Goal: Task Accomplishment & Management: Manage account settings

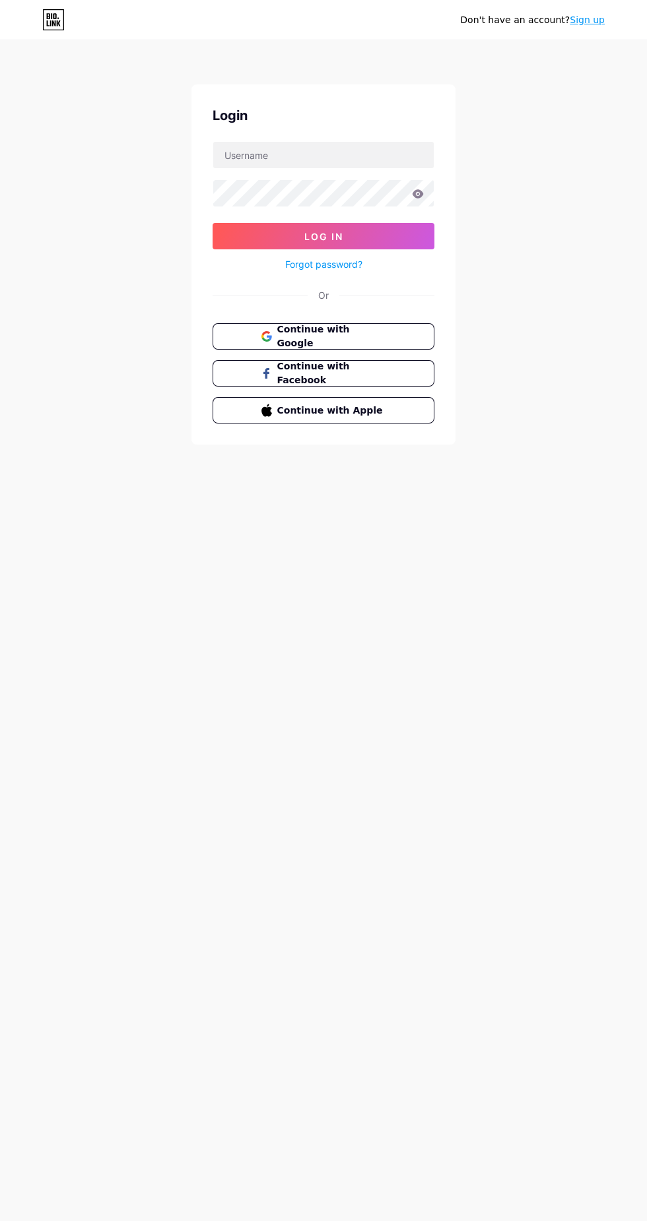
click at [383, 348] on button "Continue with Google" at bounding box center [323, 336] width 222 height 26
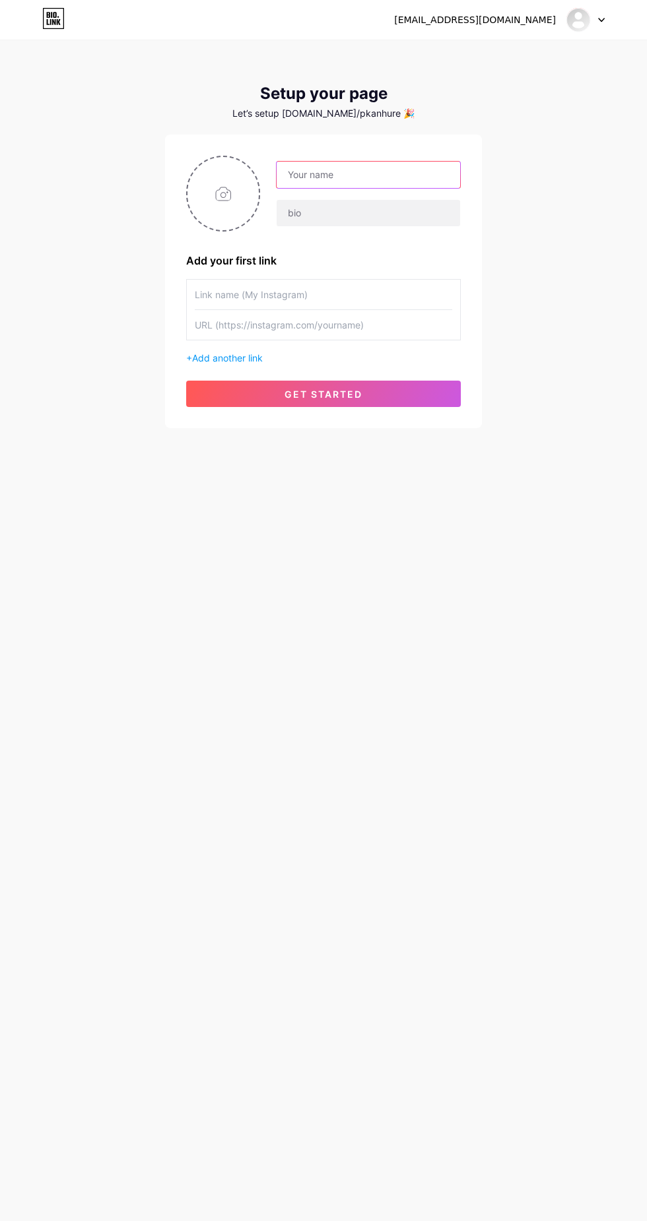
click at [375, 175] on input "text" at bounding box center [367, 175] width 183 height 26
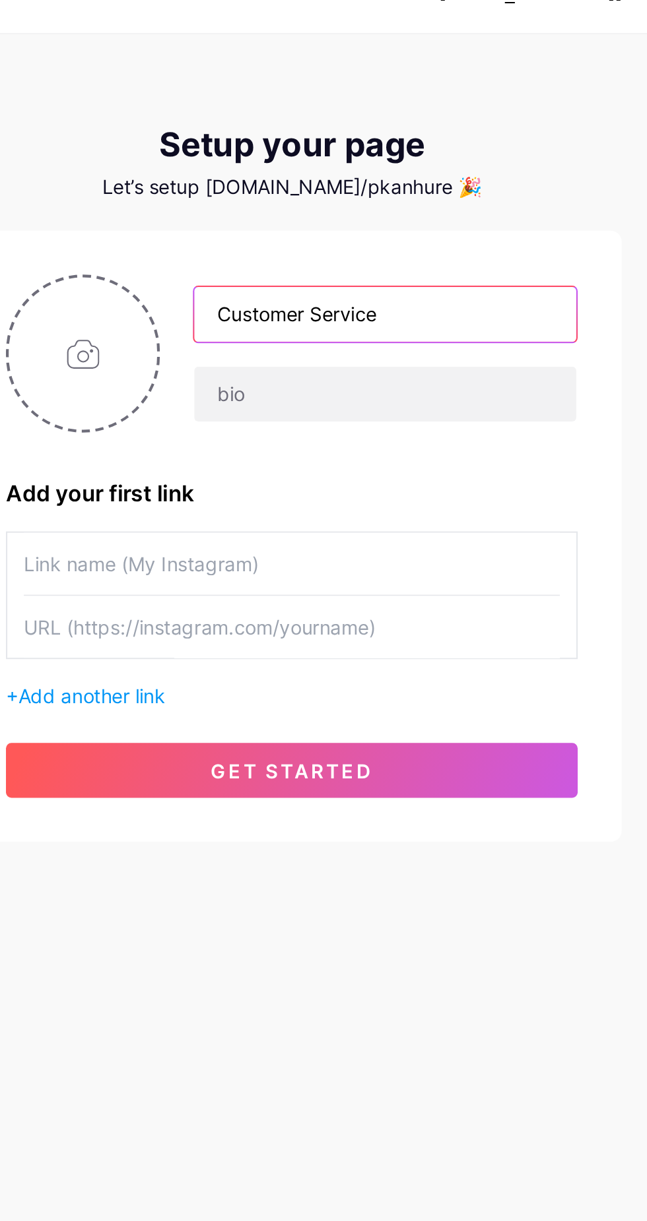
type input "Customer Service"
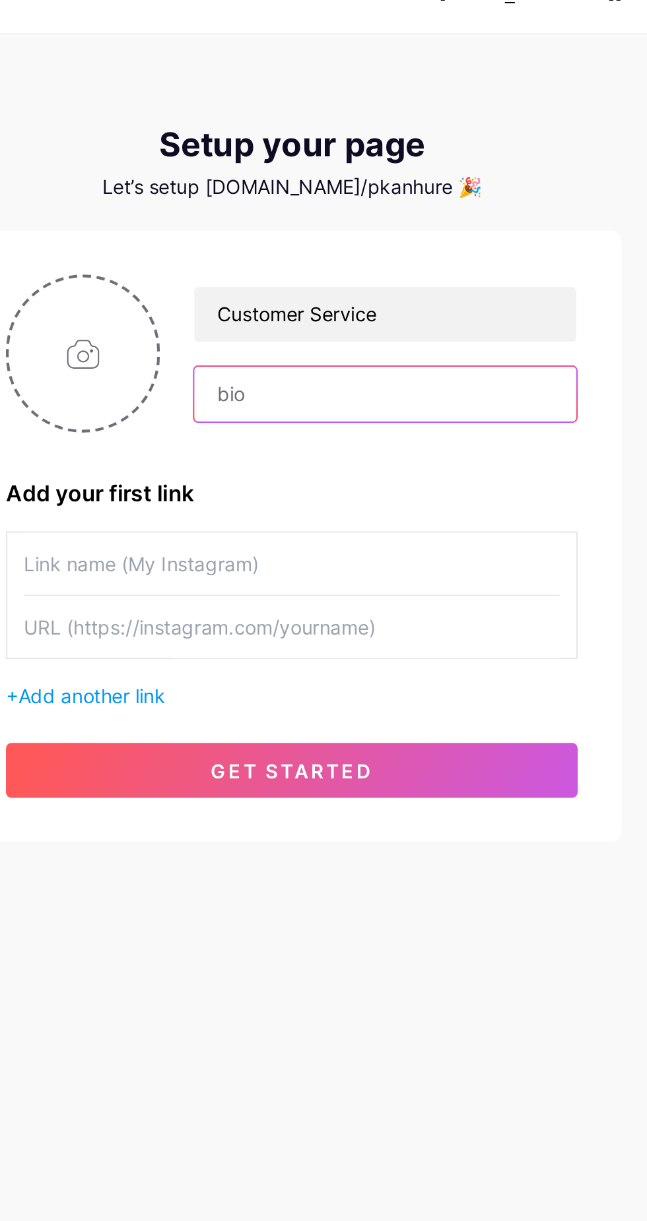
click at [336, 208] on input "text" at bounding box center [367, 213] width 183 height 26
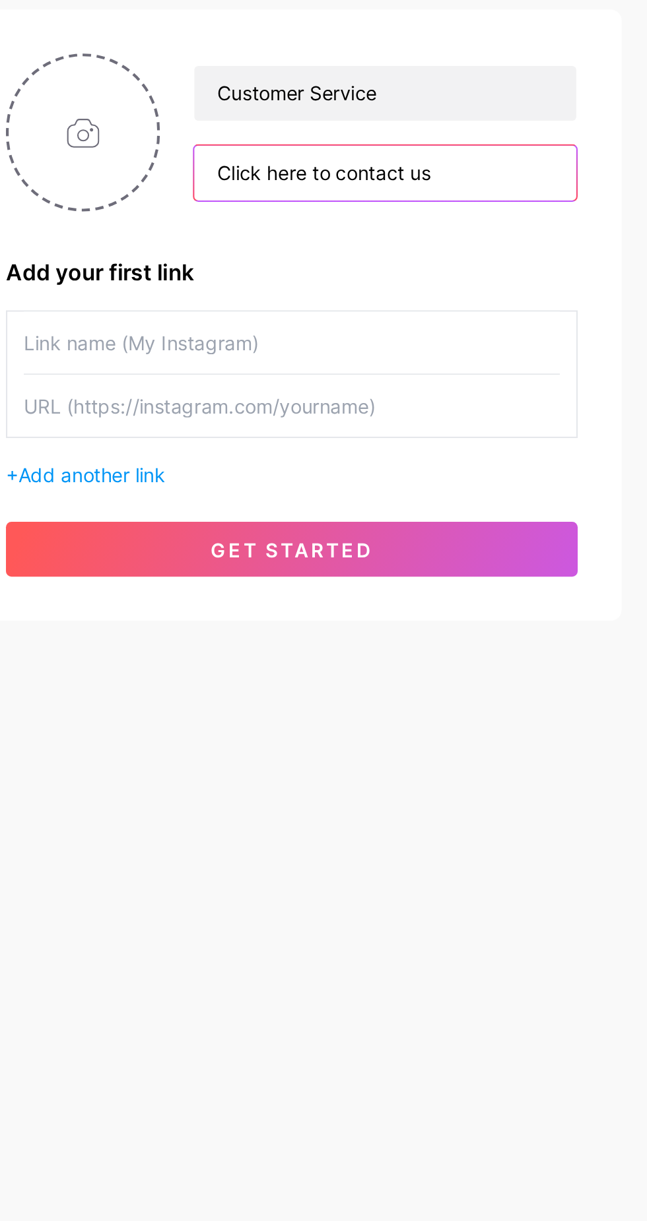
type input "Click here to contact us"
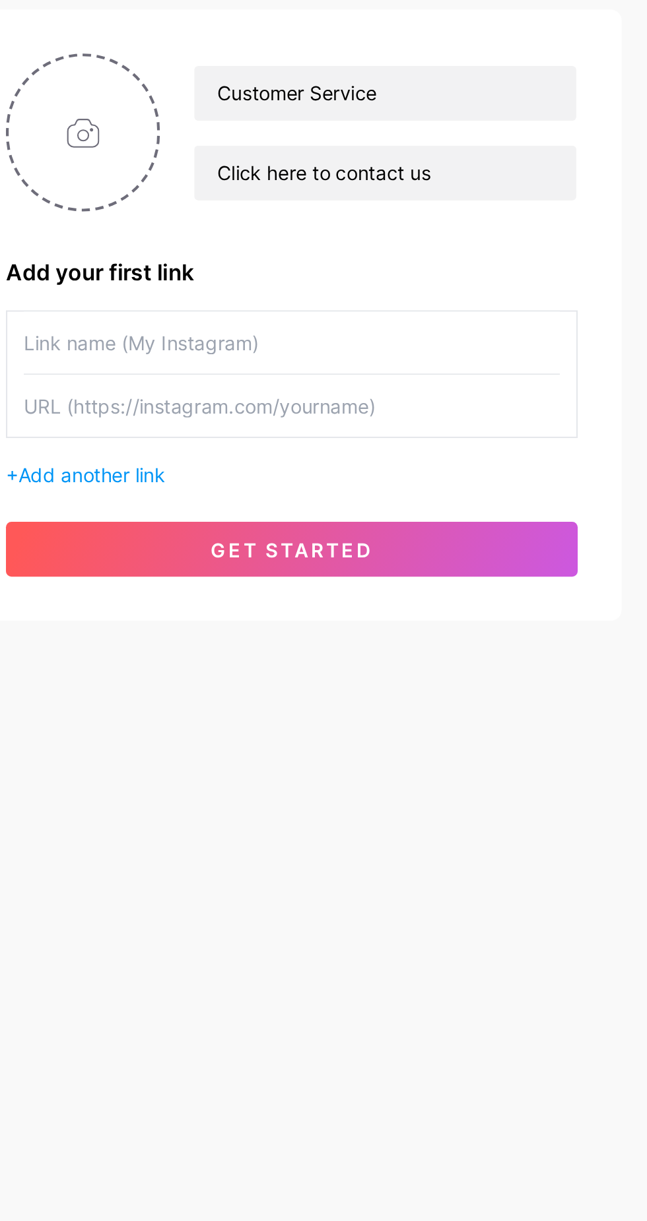
click at [374, 393] on button "get started" at bounding box center [323, 394] width 274 height 26
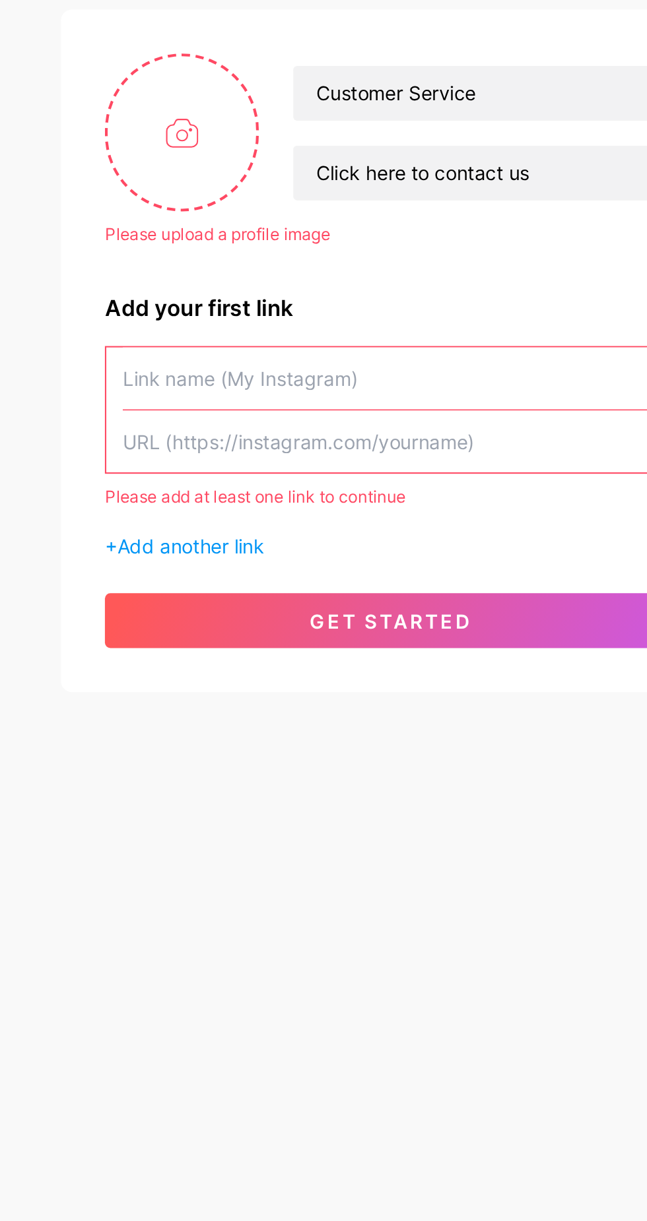
click at [313, 313] on input "text" at bounding box center [323, 312] width 257 height 30
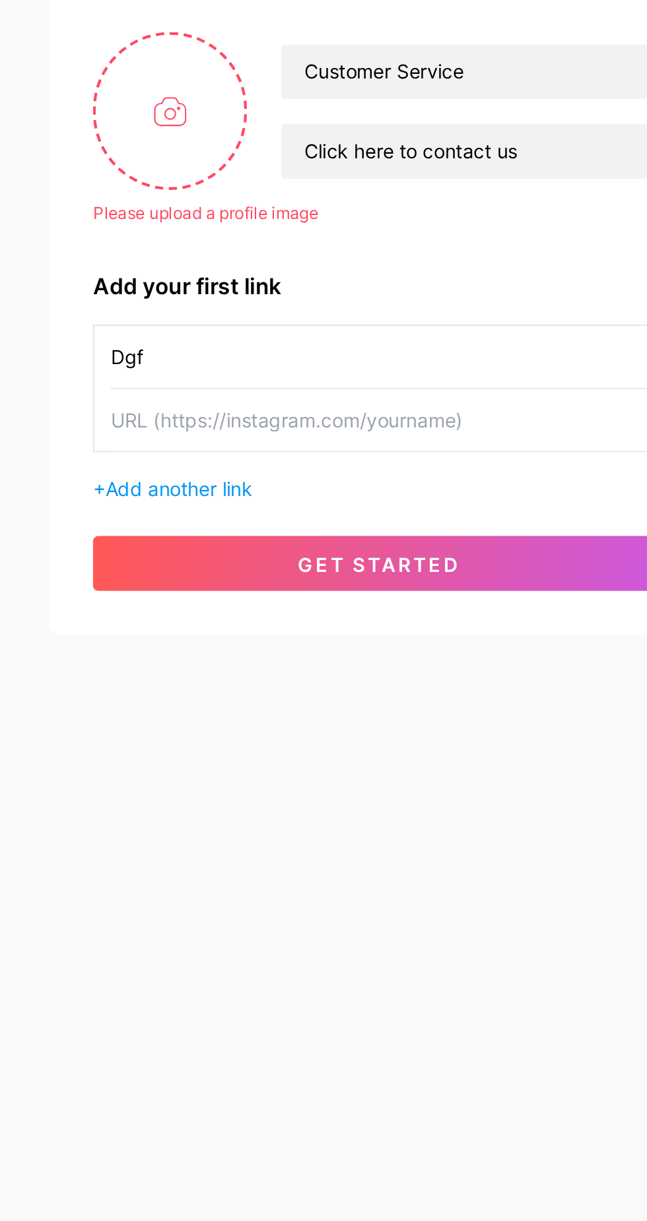
type input "Dgf"
click at [321, 342] on input "text" at bounding box center [323, 342] width 257 height 30
click at [315, 344] on input "text" at bounding box center [323, 342] width 257 height 30
paste input "https://tinyurl.com/yhrfrmjw"
type input "https://tinyurl.com/yhrfrmjw"
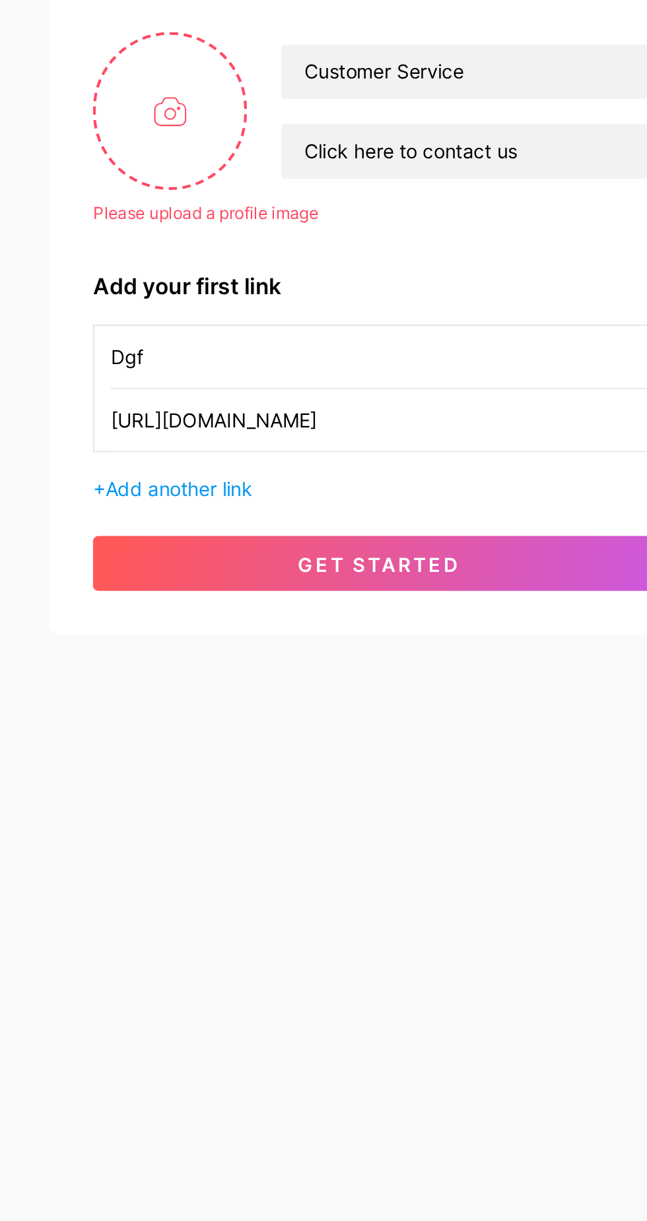
click at [231, 205] on input "file" at bounding box center [222, 193] width 71 height 73
type input "C:\fakepath\1000001782.png"
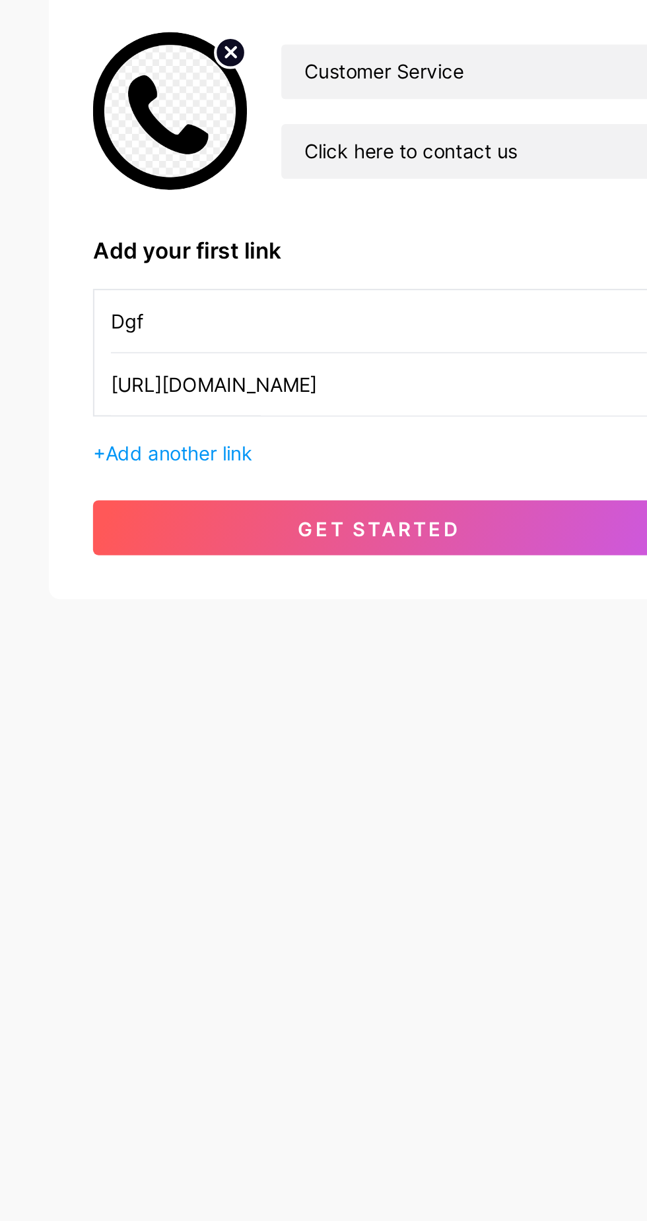
click at [370, 391] on button "get started" at bounding box center [323, 394] width 274 height 26
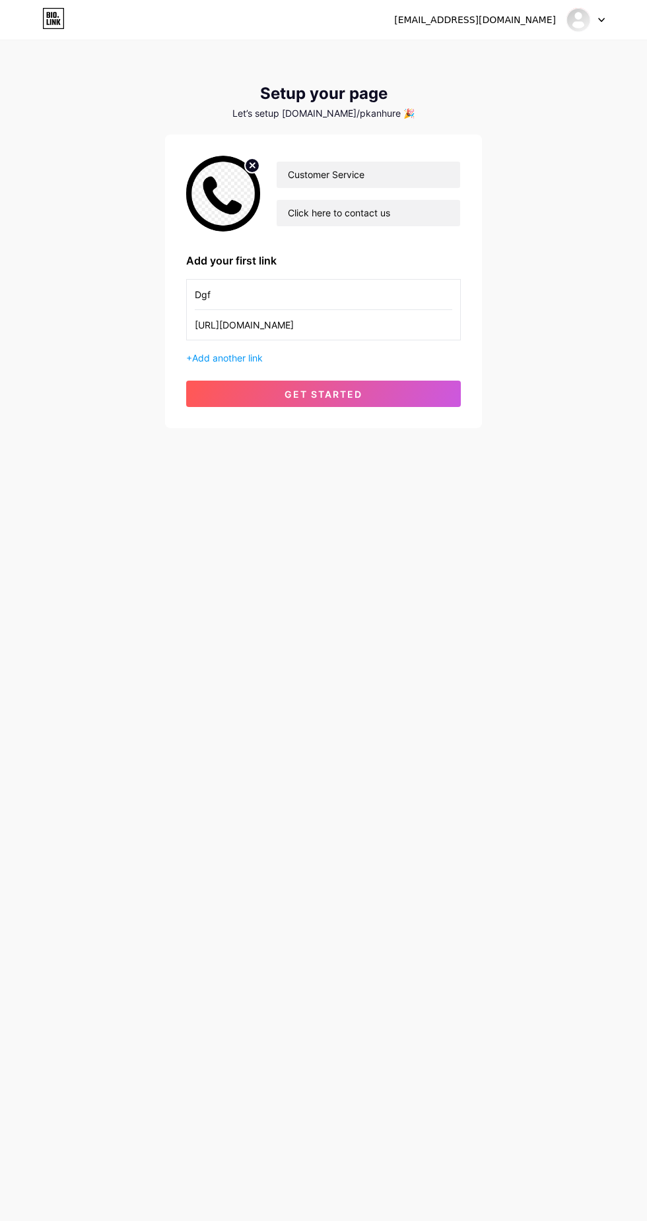
click at [410, 401] on button "get started" at bounding box center [323, 394] width 274 height 26
click at [245, 358] on span "Add another link" at bounding box center [227, 357] width 71 height 11
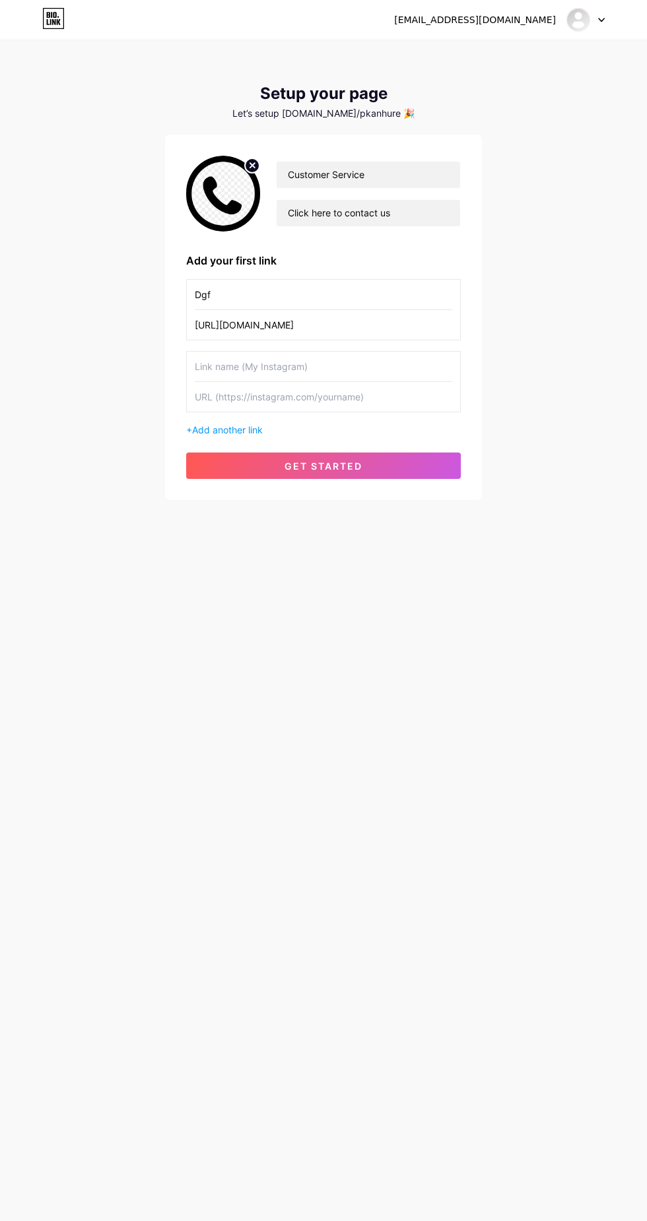
click at [352, 325] on input "https://tinyurl.com/yhrfrmjw" at bounding box center [323, 325] width 257 height 30
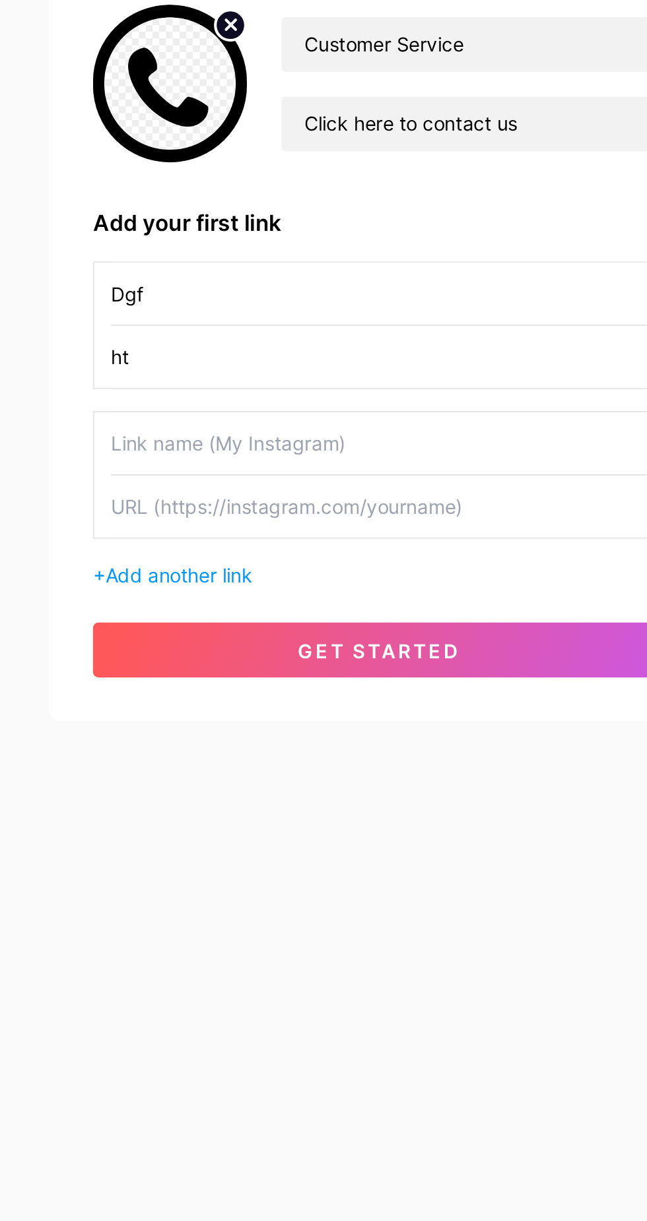
type input "h"
type input "R"
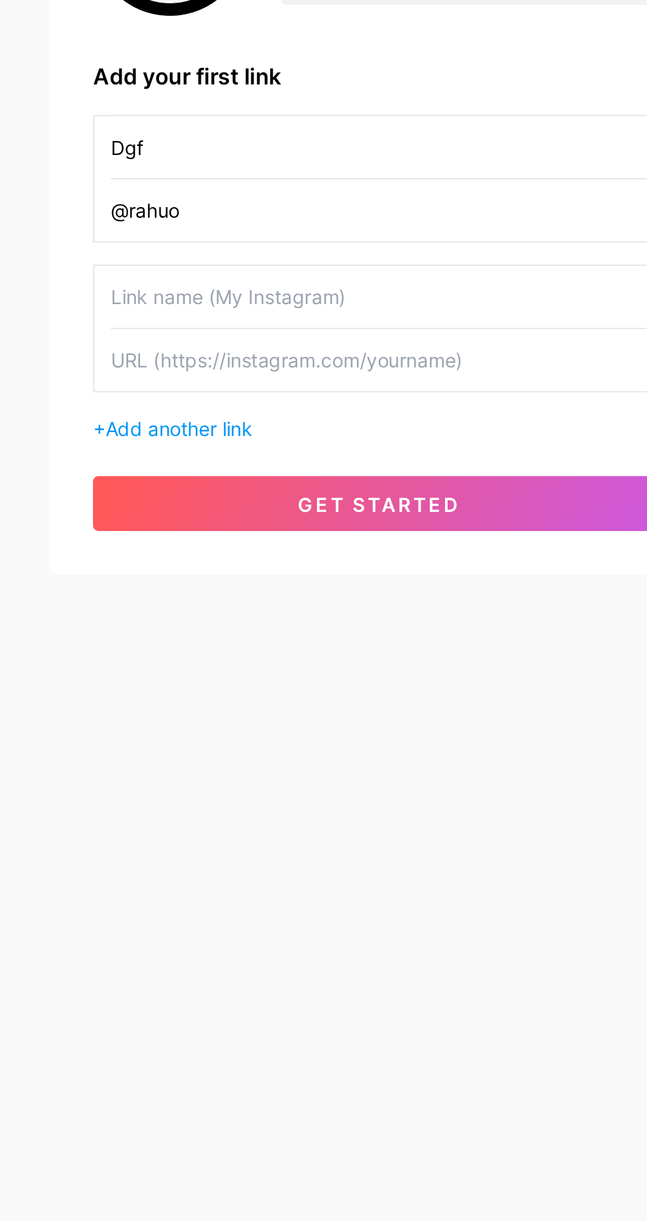
click at [329, 474] on button "get started" at bounding box center [323, 466] width 274 height 26
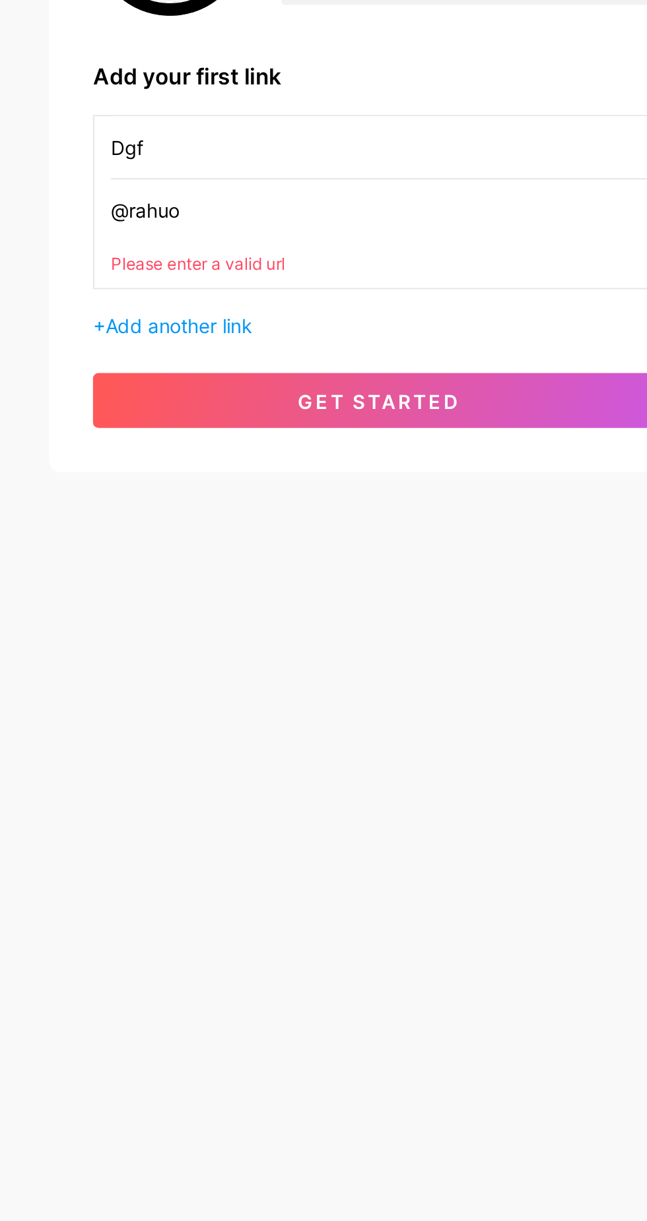
click at [296, 327] on input "@rahuo" at bounding box center [323, 325] width 257 height 30
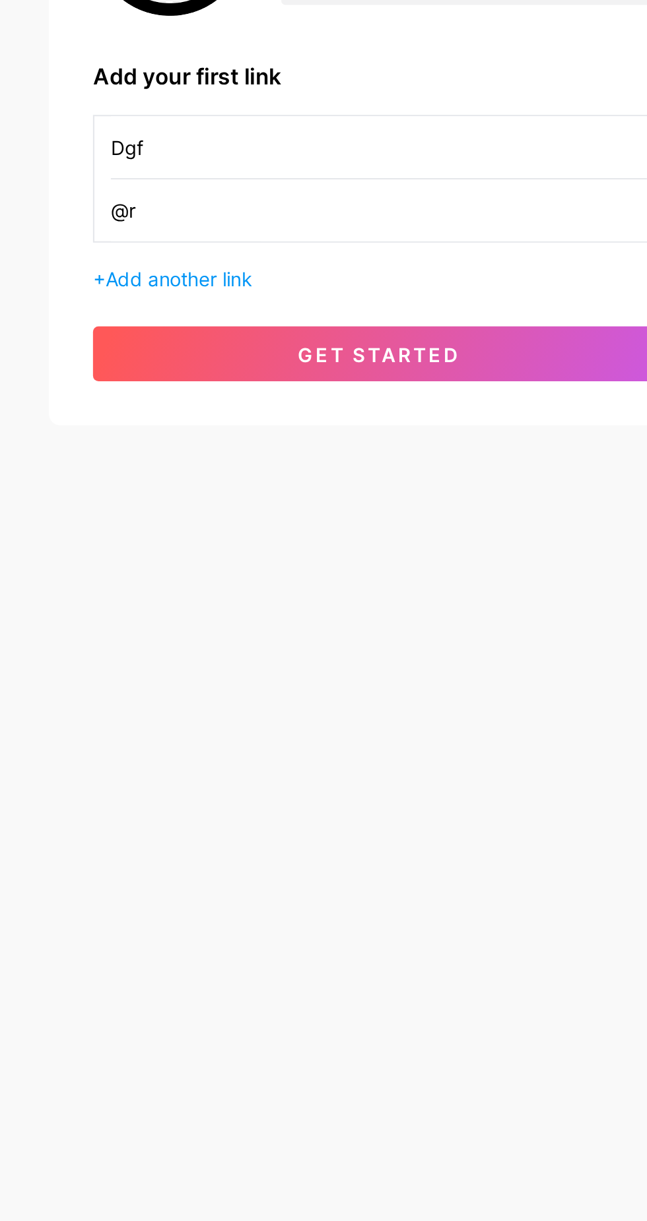
type input "@"
click at [381, 390] on button "get started" at bounding box center [323, 394] width 274 height 26
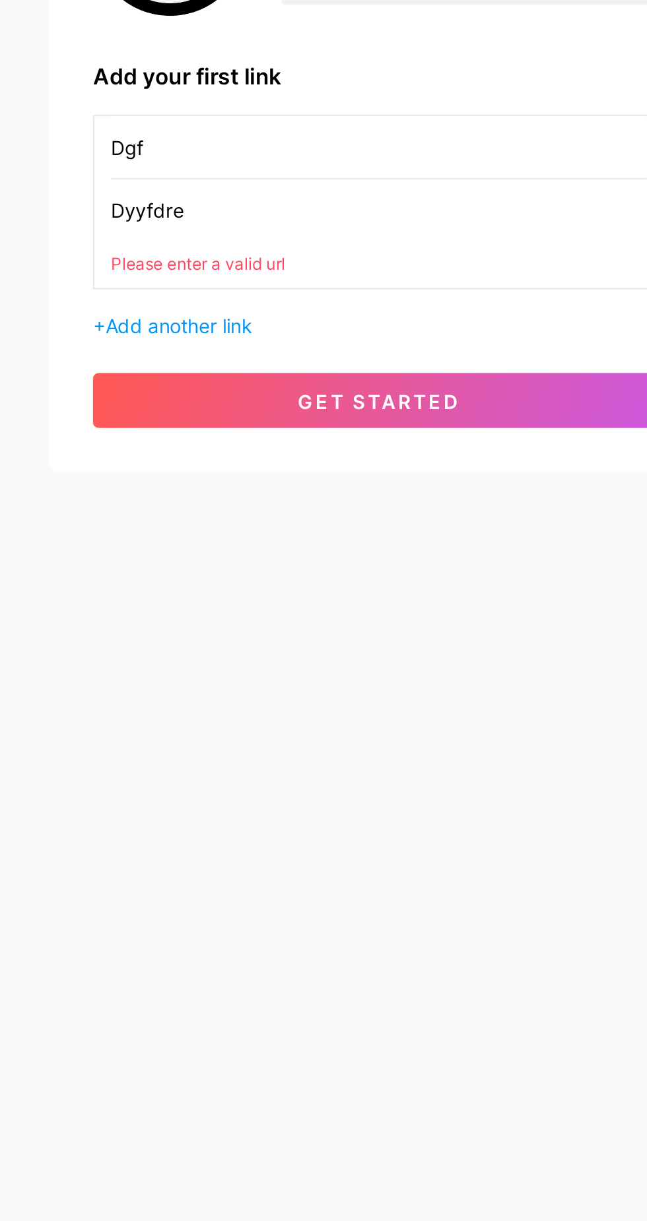
click at [253, 319] on input "Dyyfdre" at bounding box center [323, 325] width 257 height 30
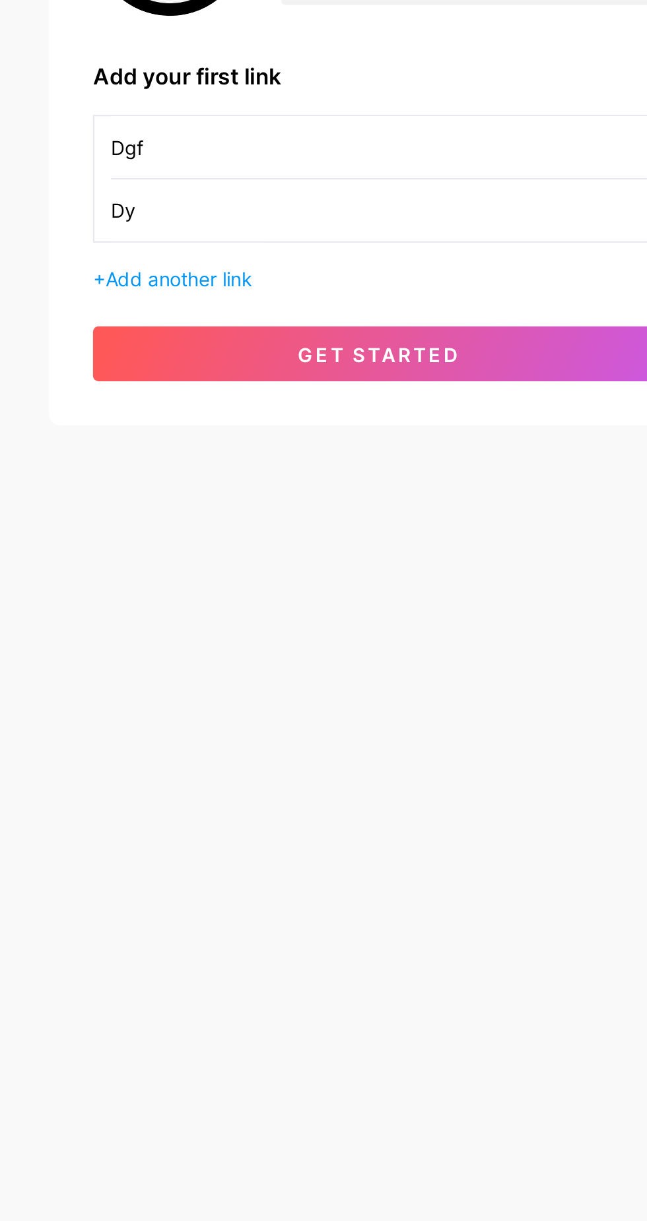
type input "D"
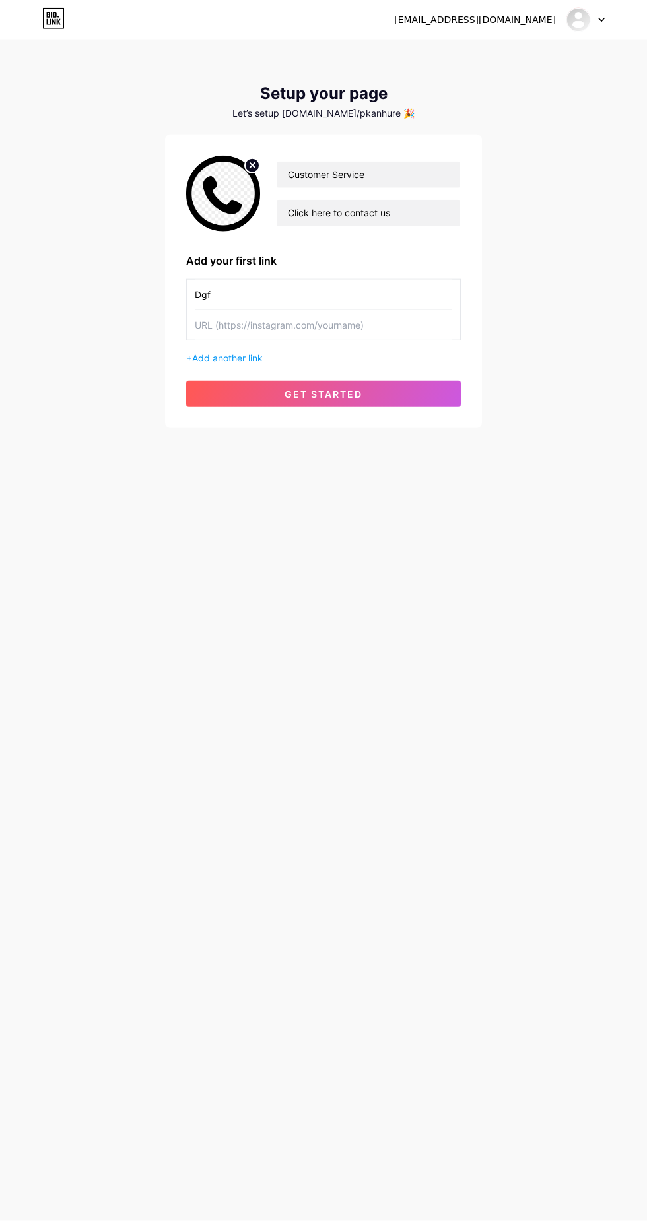
click at [582, 24] on img at bounding box center [577, 19] width 25 height 25
click at [495, 53] on link "Dashboard" at bounding box center [522, 54] width 164 height 36
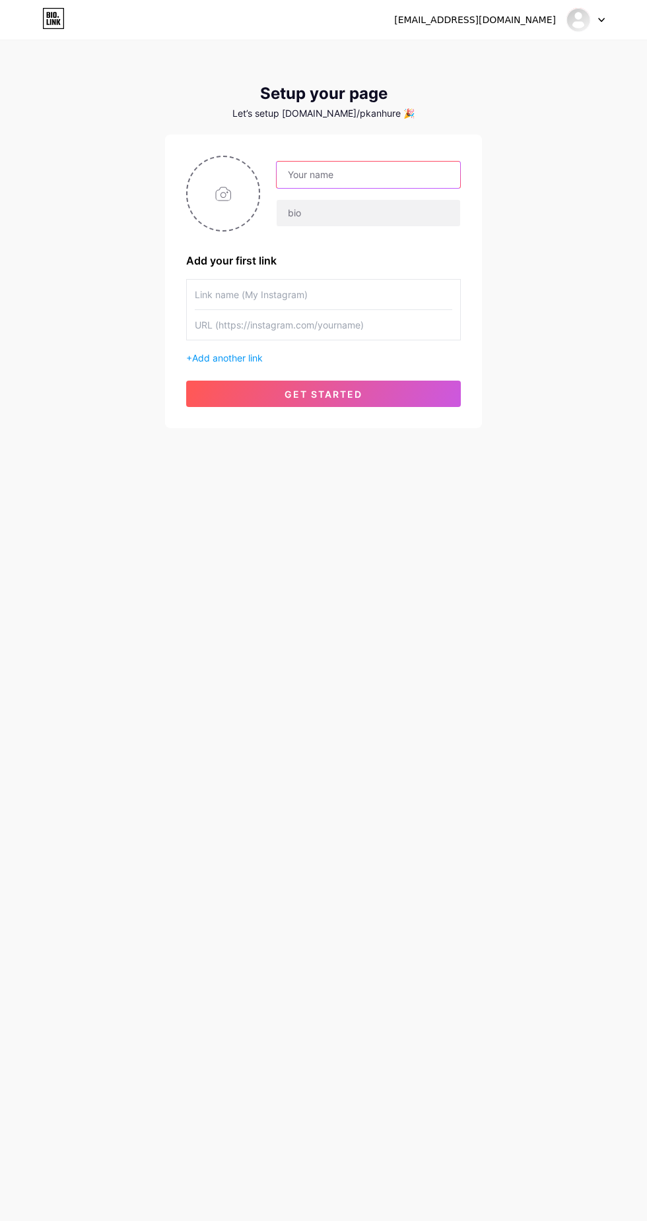
click at [376, 174] on input "text" at bounding box center [367, 175] width 183 height 26
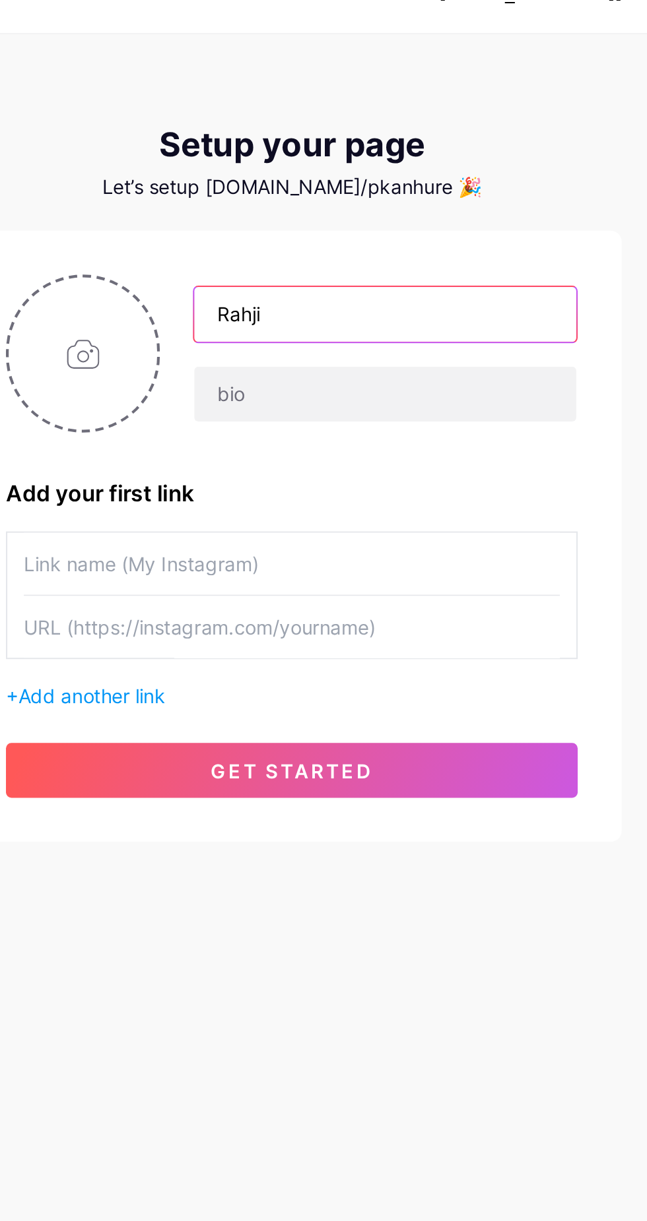
type input "Rahji"
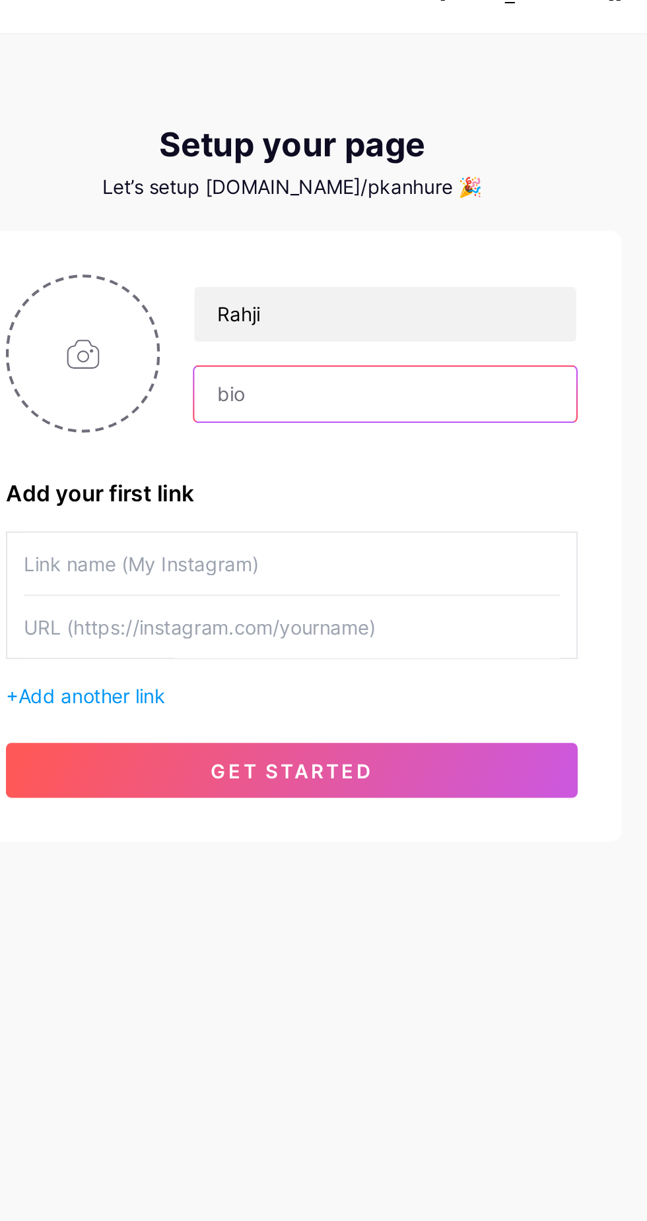
click at [359, 216] on input "text" at bounding box center [367, 213] width 183 height 26
type input "Fhjht"
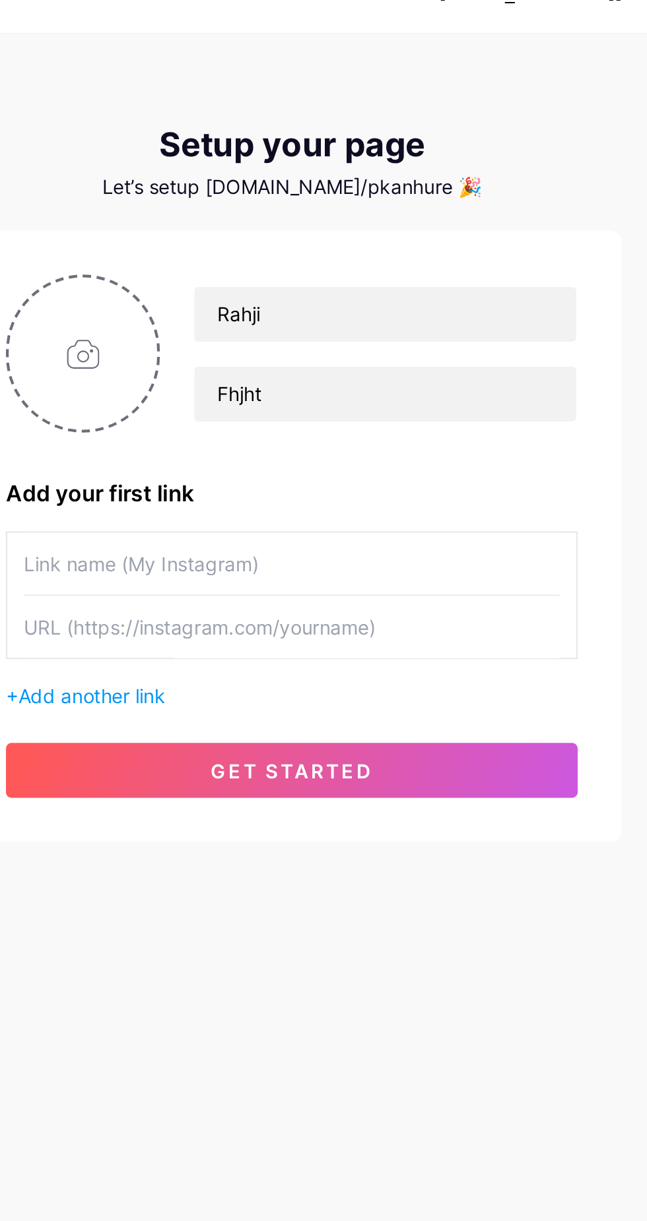
click at [226, 199] on input "file" at bounding box center [222, 193] width 71 height 73
type input "C:\fakepath\1000001782.png"
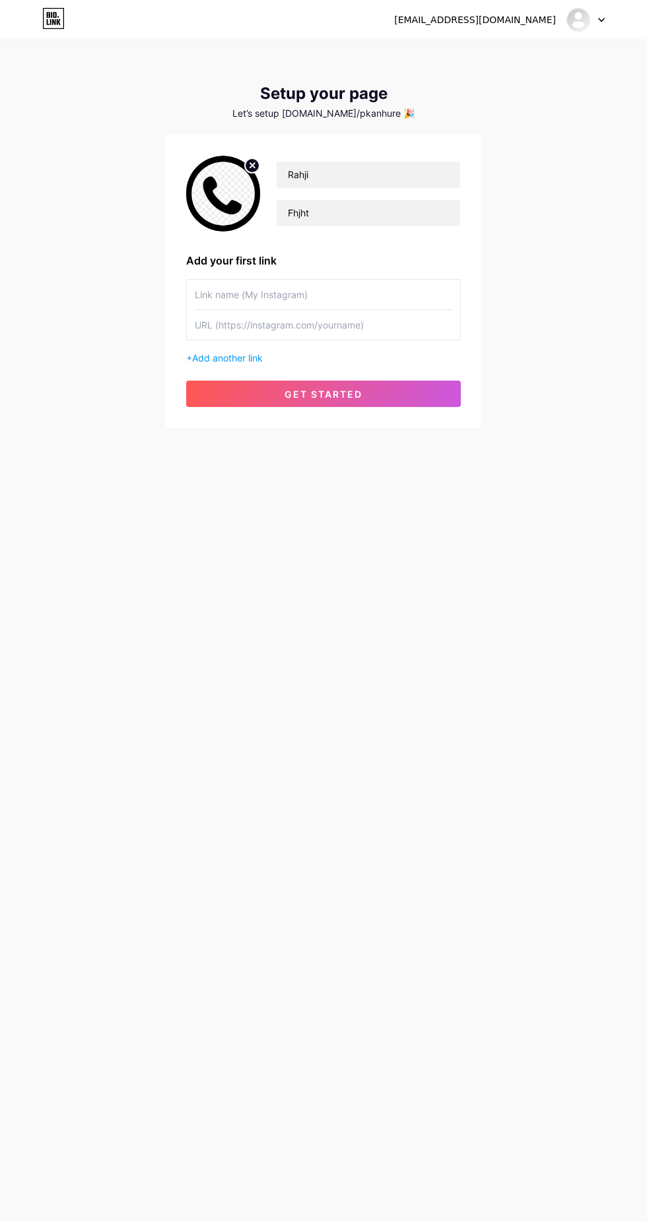
click at [316, 298] on input "text" at bounding box center [323, 295] width 257 height 30
type input "Raju"
click at [383, 393] on button "get started" at bounding box center [323, 394] width 274 height 26
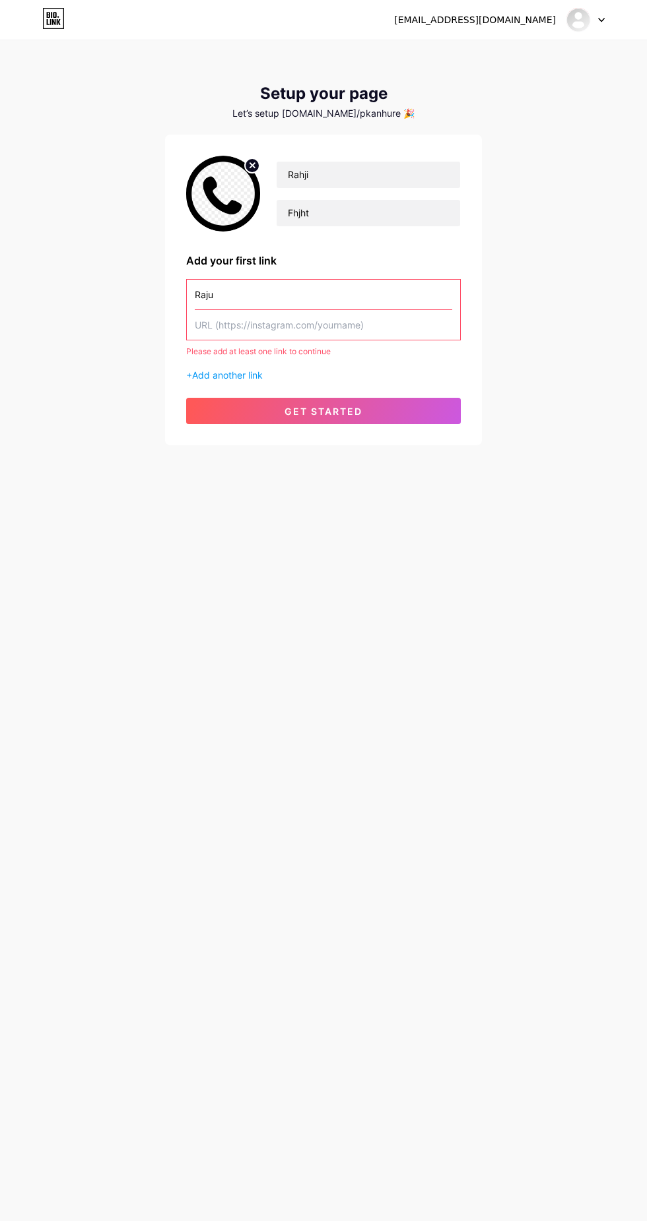
click at [60, 20] on icon at bounding box center [53, 18] width 22 height 21
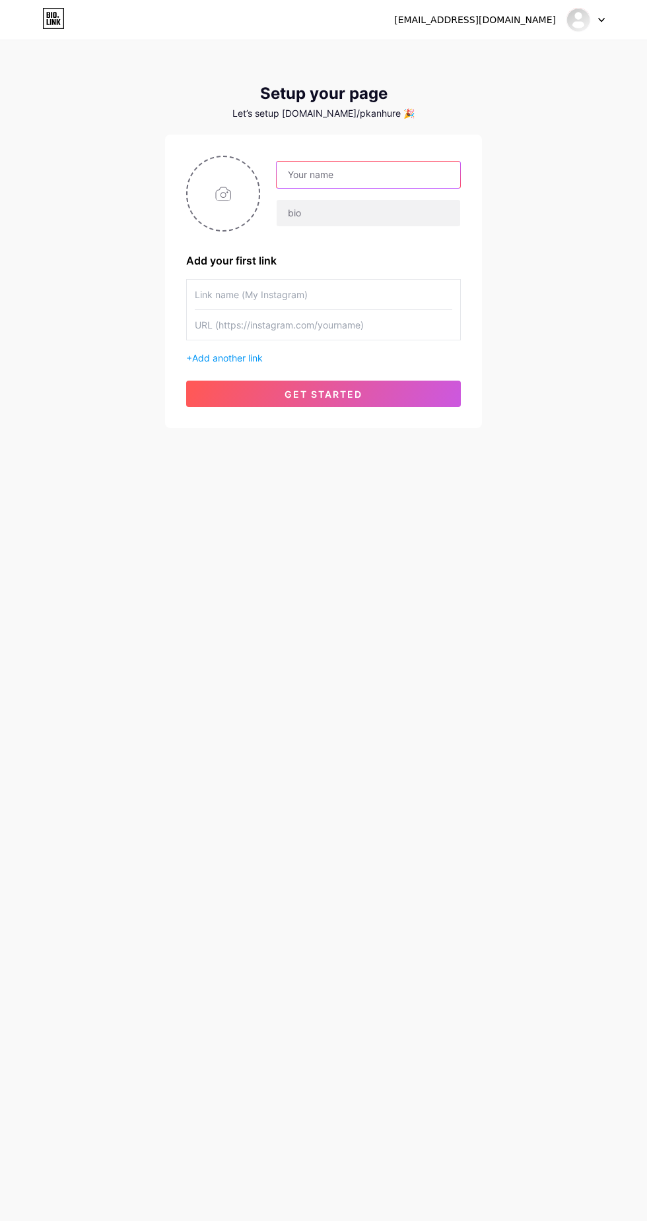
click at [369, 174] on input "text" at bounding box center [367, 175] width 183 height 26
click at [373, 176] on input "text" at bounding box center [367, 175] width 183 height 26
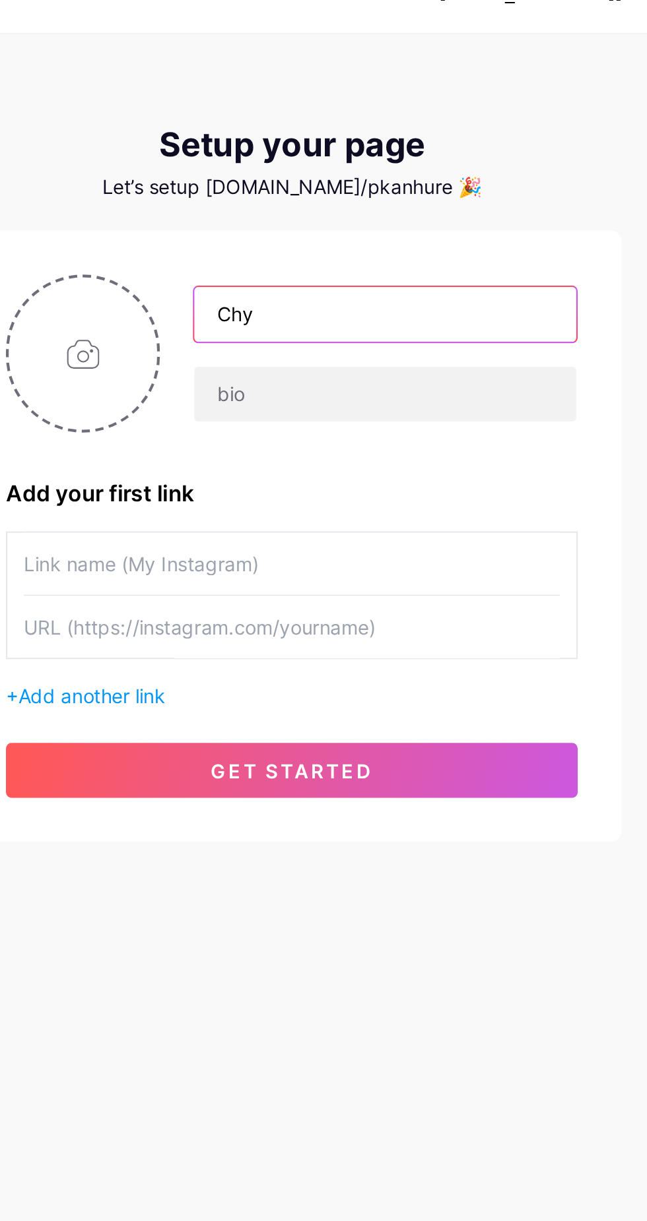
type input "Chy"
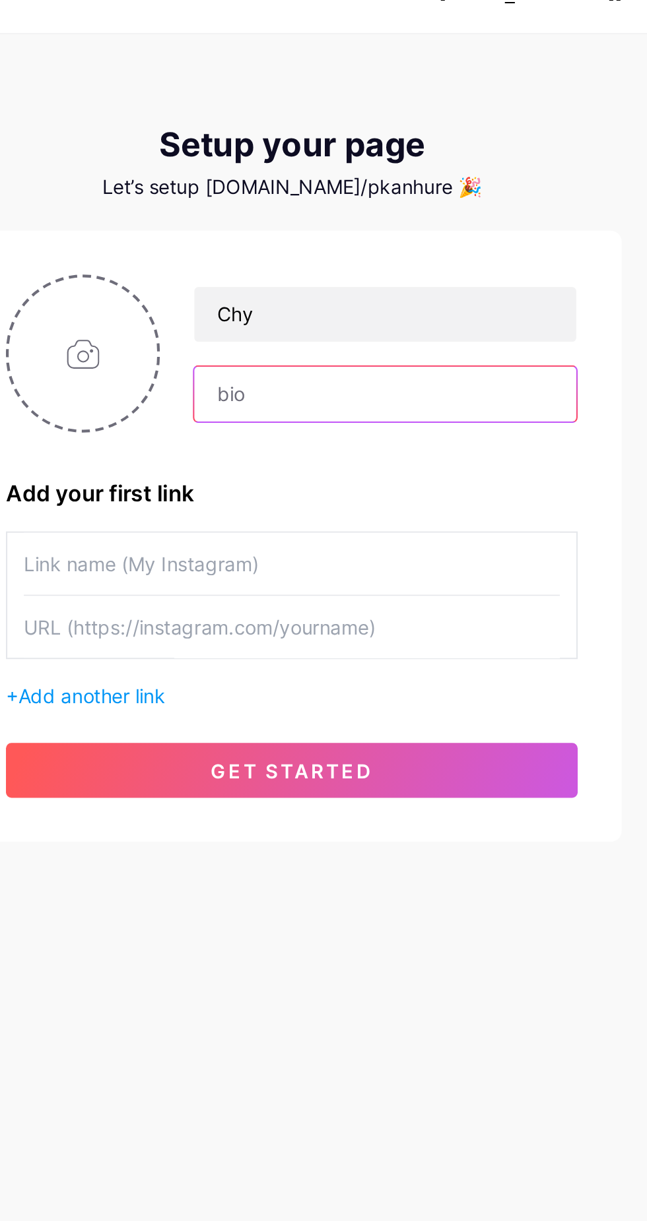
click at [373, 215] on input "text" at bounding box center [367, 213] width 183 height 26
type input "Ch jf"
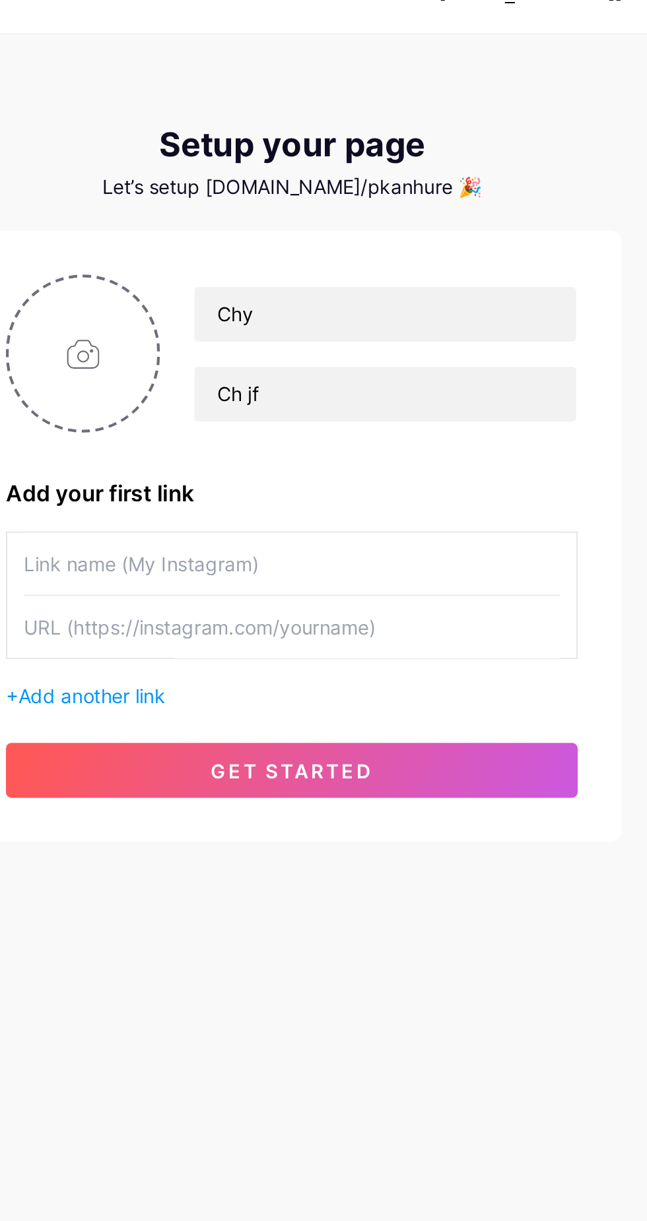
click at [325, 297] on input "text" at bounding box center [323, 295] width 257 height 30
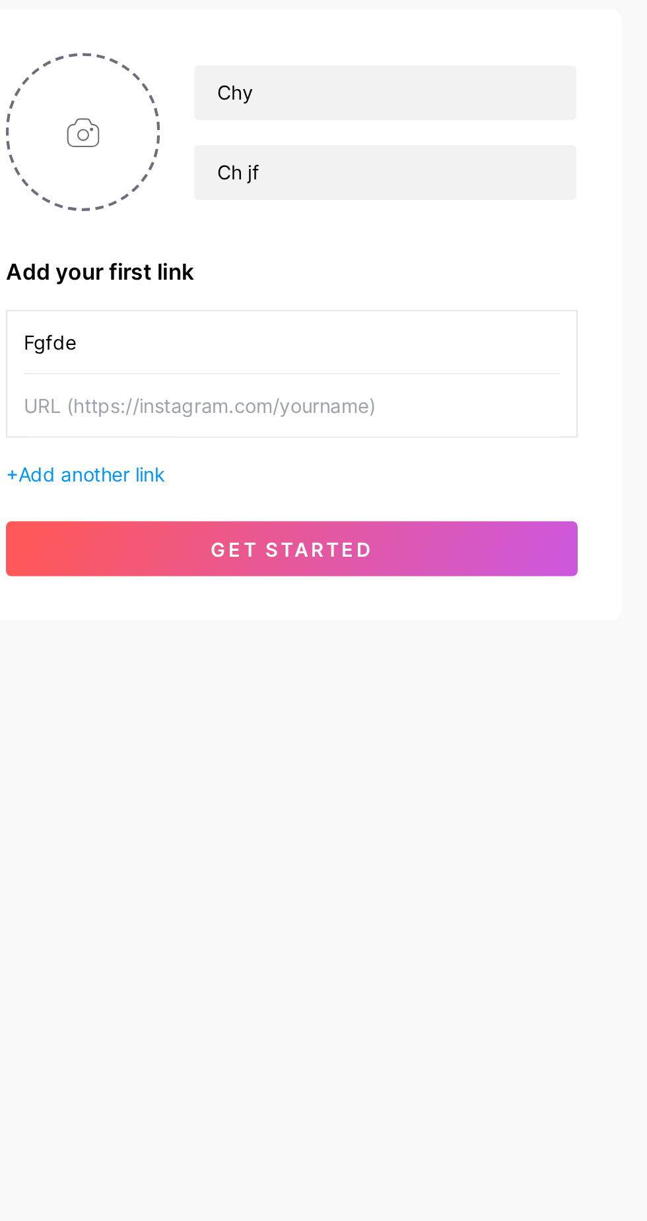
type input "Fgfde"
click at [336, 319] on input "text" at bounding box center [323, 325] width 257 height 30
type input "https://www.instagram.com/rohit779800?igsh=a2t2MjQ5dzc5eGFk"
click at [368, 402] on button "get started" at bounding box center [323, 394] width 274 height 26
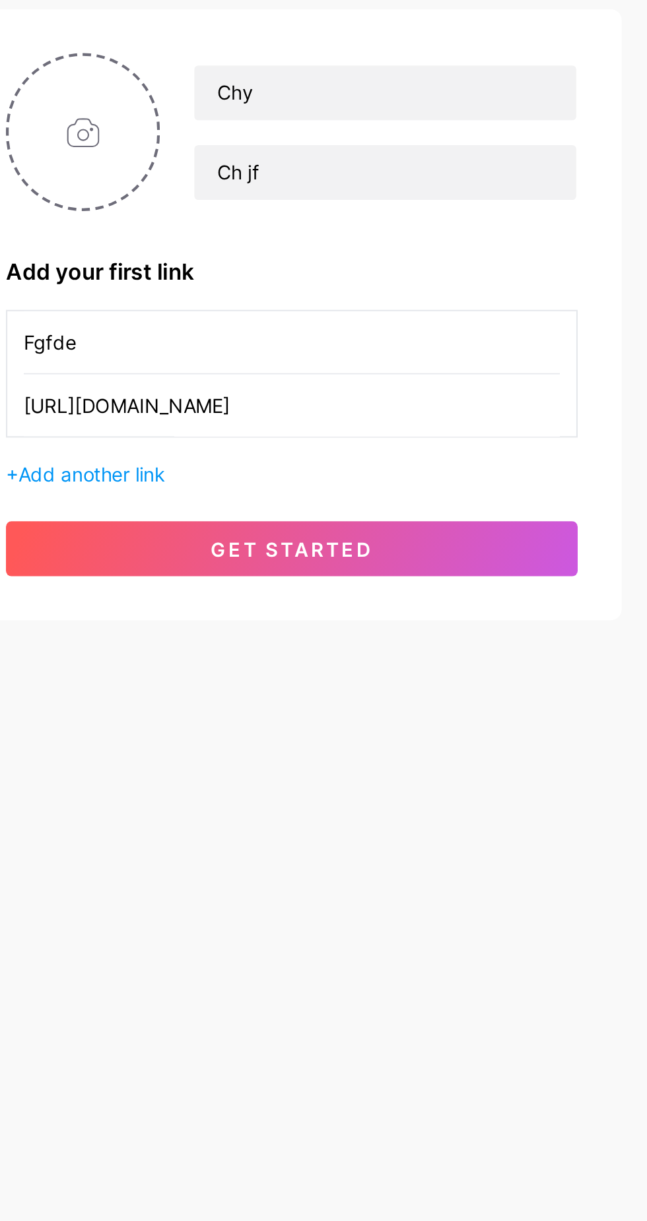
scroll to position [0, 0]
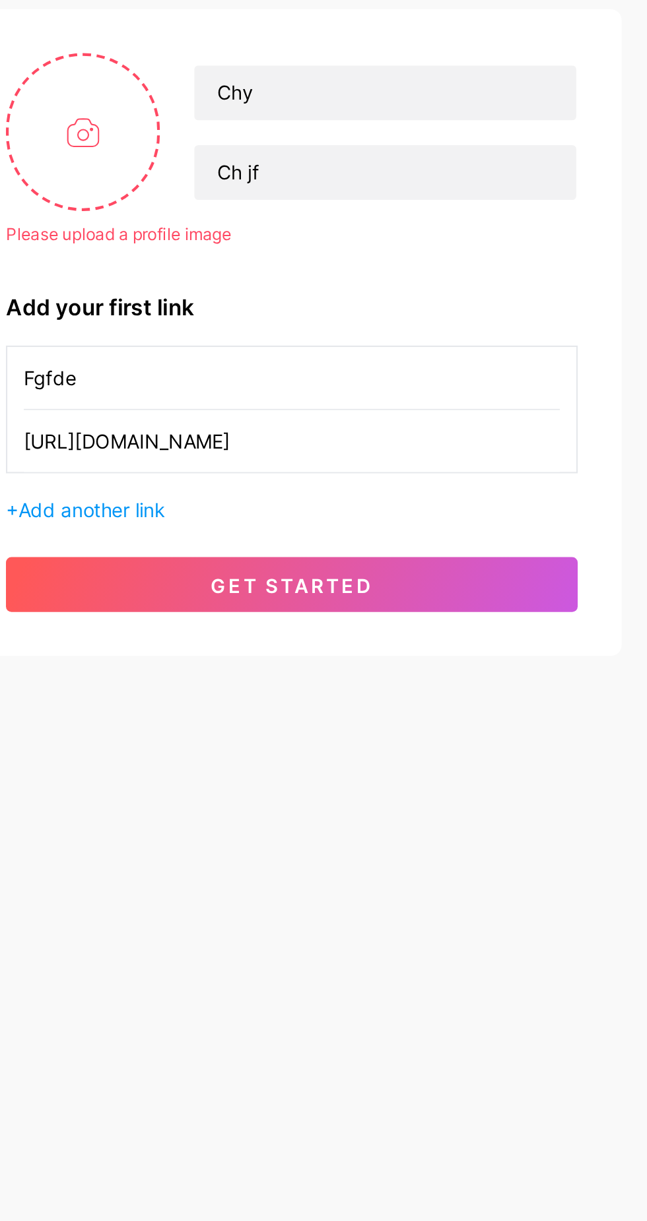
click at [235, 201] on input "file" at bounding box center [222, 193] width 71 height 73
type input "C:\fakepath\1000001782.png"
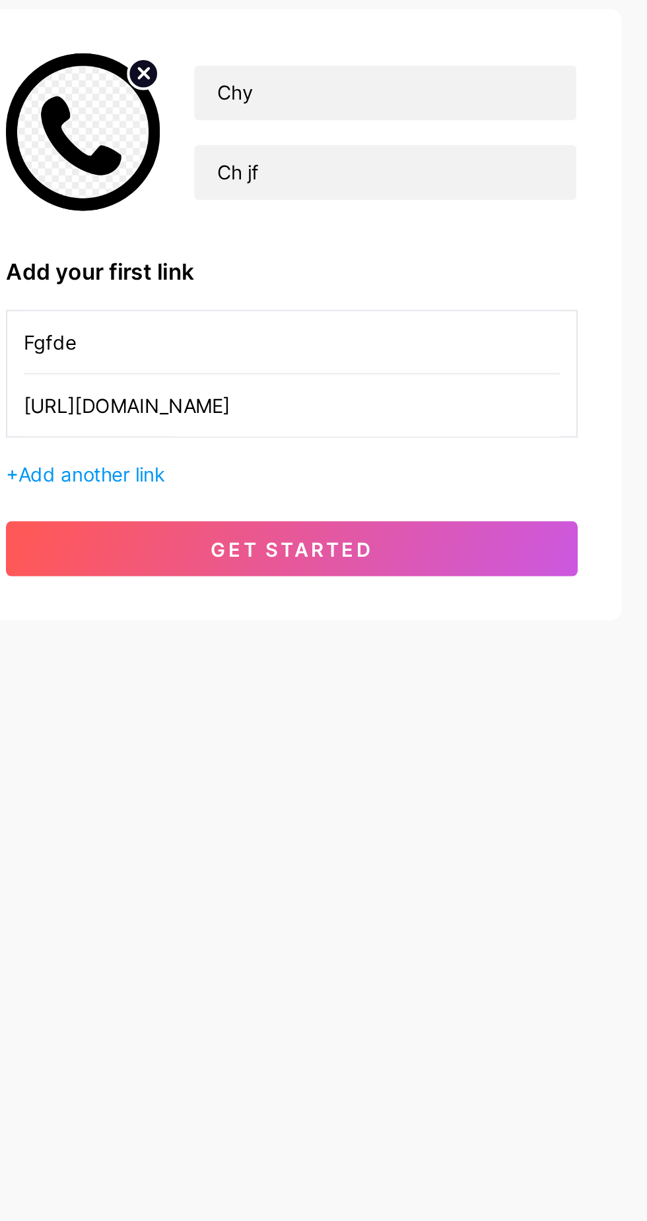
click at [356, 394] on span "get started" at bounding box center [323, 394] width 78 height 11
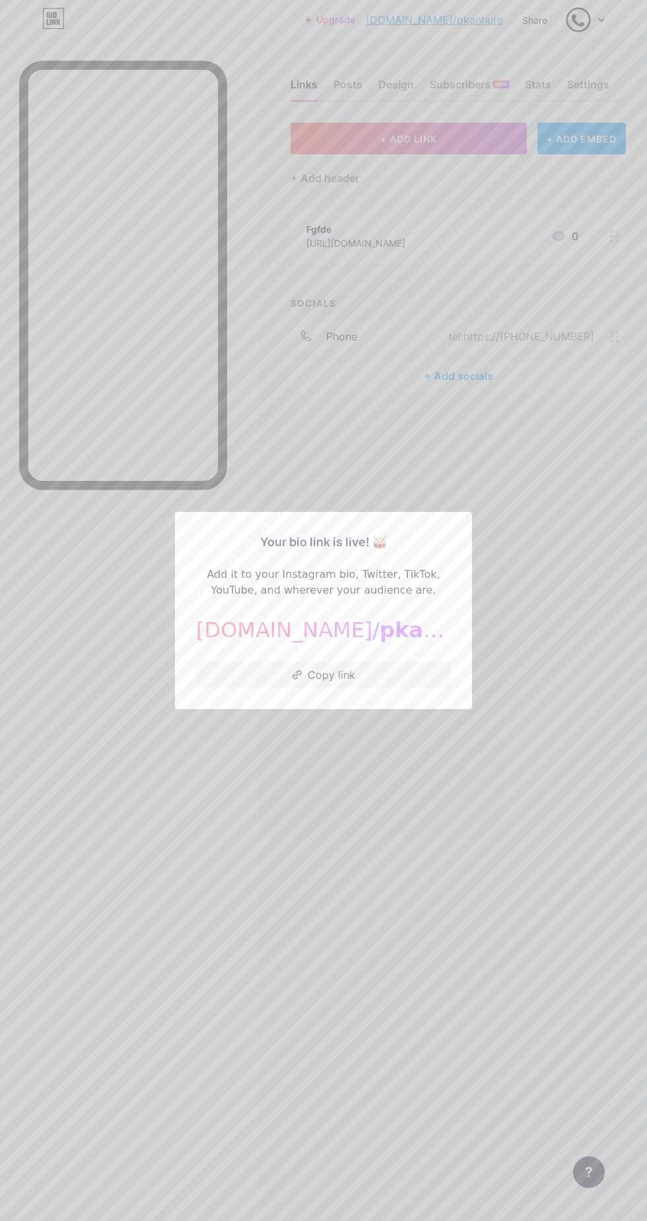
click at [385, 846] on div at bounding box center [323, 610] width 647 height 1221
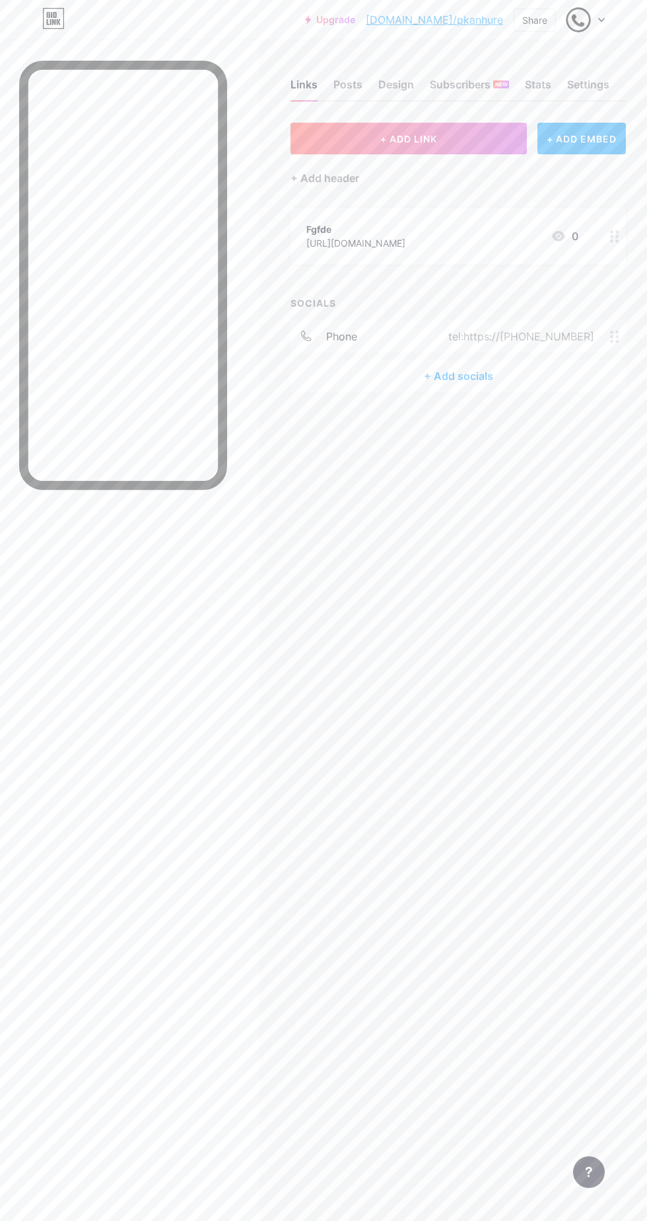
click at [617, 237] on icon at bounding box center [614, 236] width 9 height 13
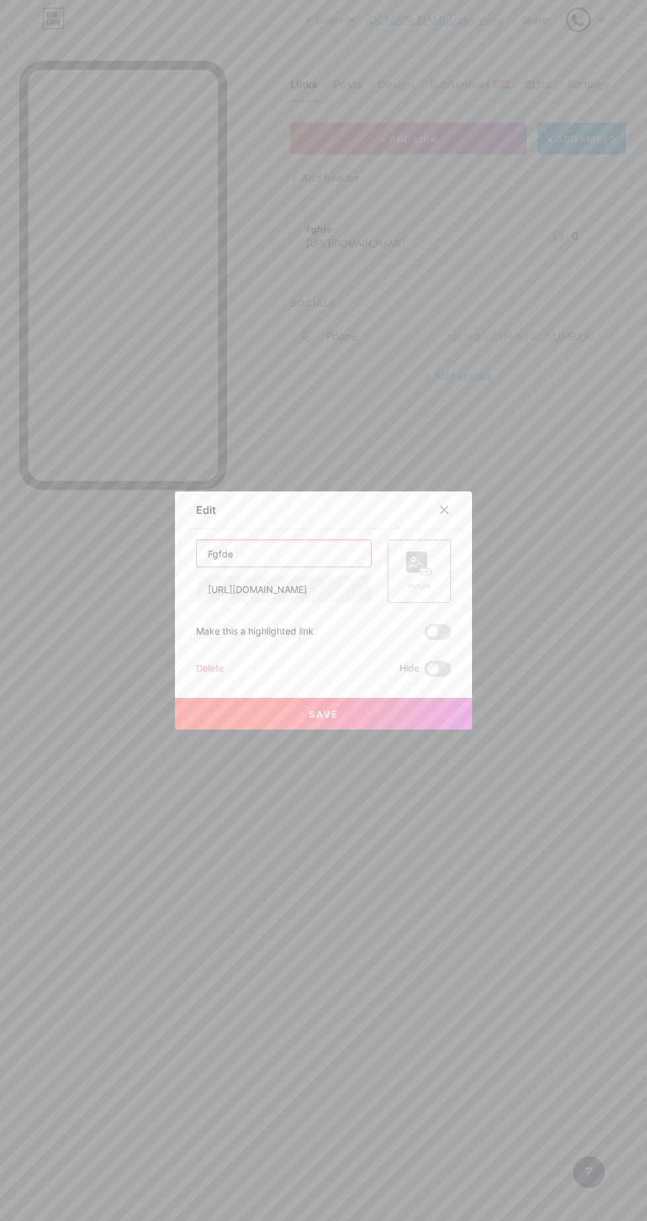
click at [305, 567] on input "Fgfde" at bounding box center [284, 553] width 174 height 26
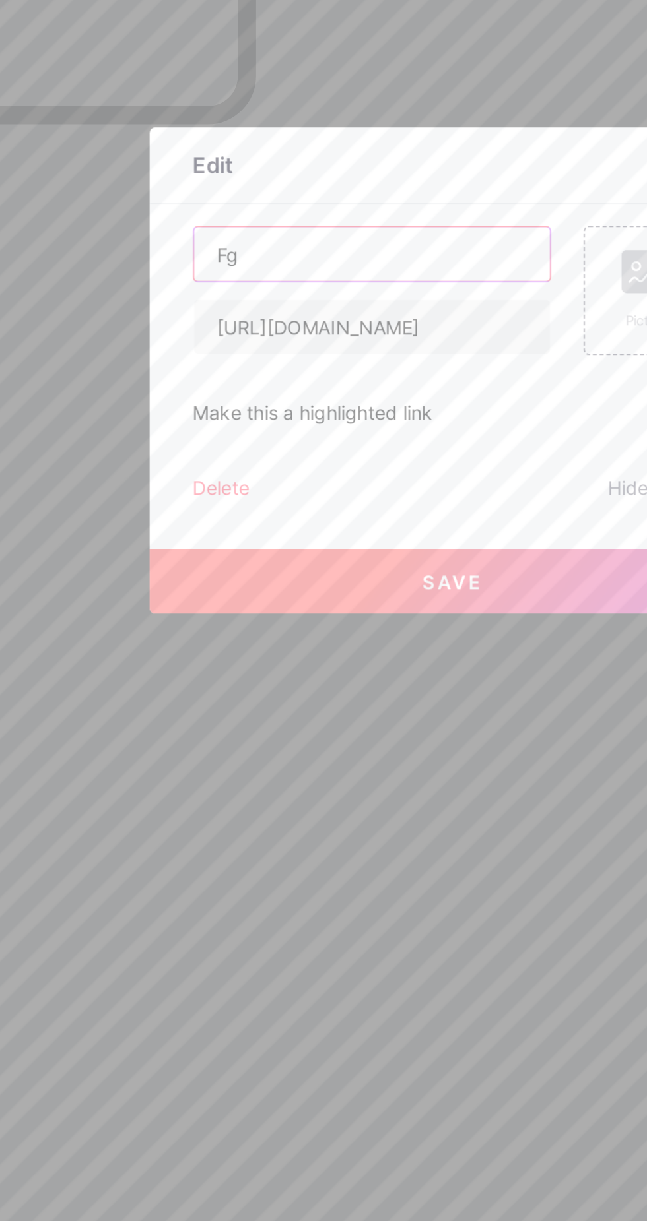
type input "F"
type input "Call 9153349072"
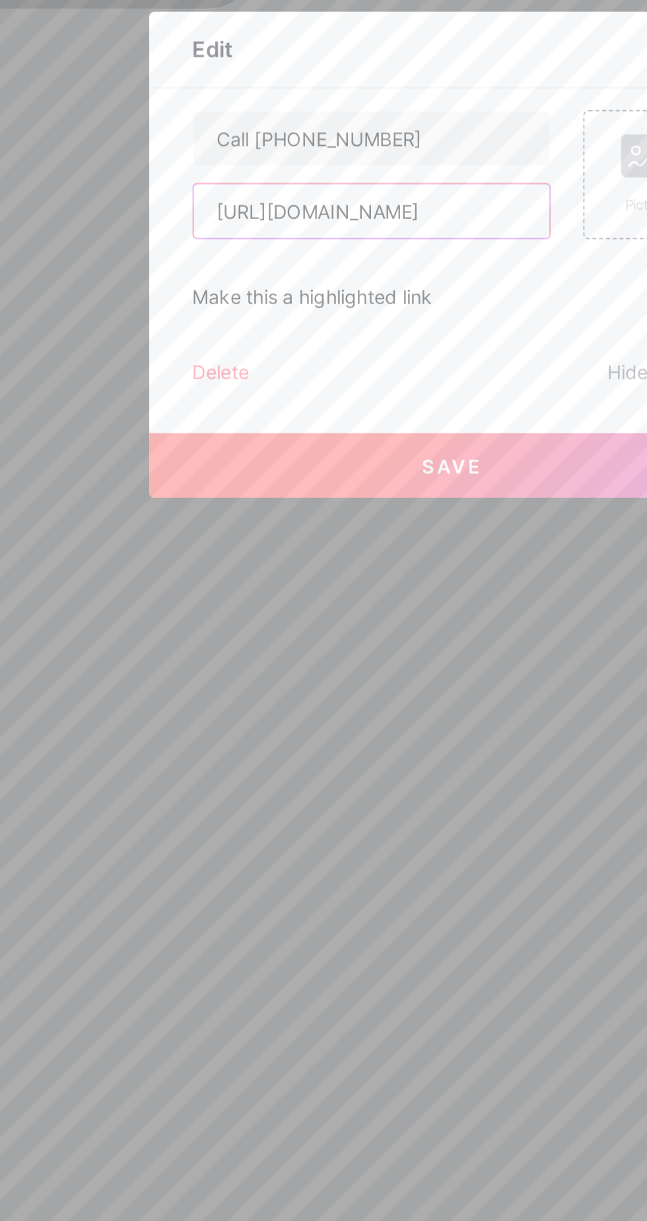
type input "https://tinyurl.com/yhrfrmjw"
click at [334, 720] on span "Save" at bounding box center [324, 714] width 30 height 11
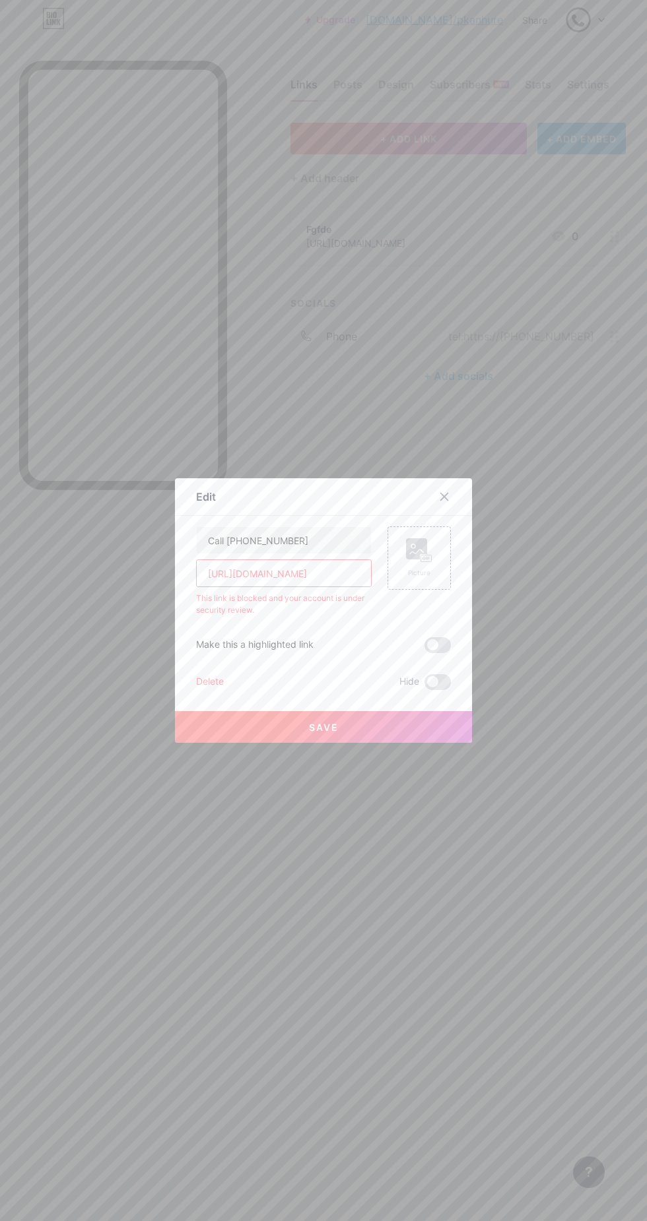
click at [216, 740] on div "Save" at bounding box center [323, 716] width 297 height 53
click at [444, 501] on icon at bounding box center [444, 496] width 7 height 7
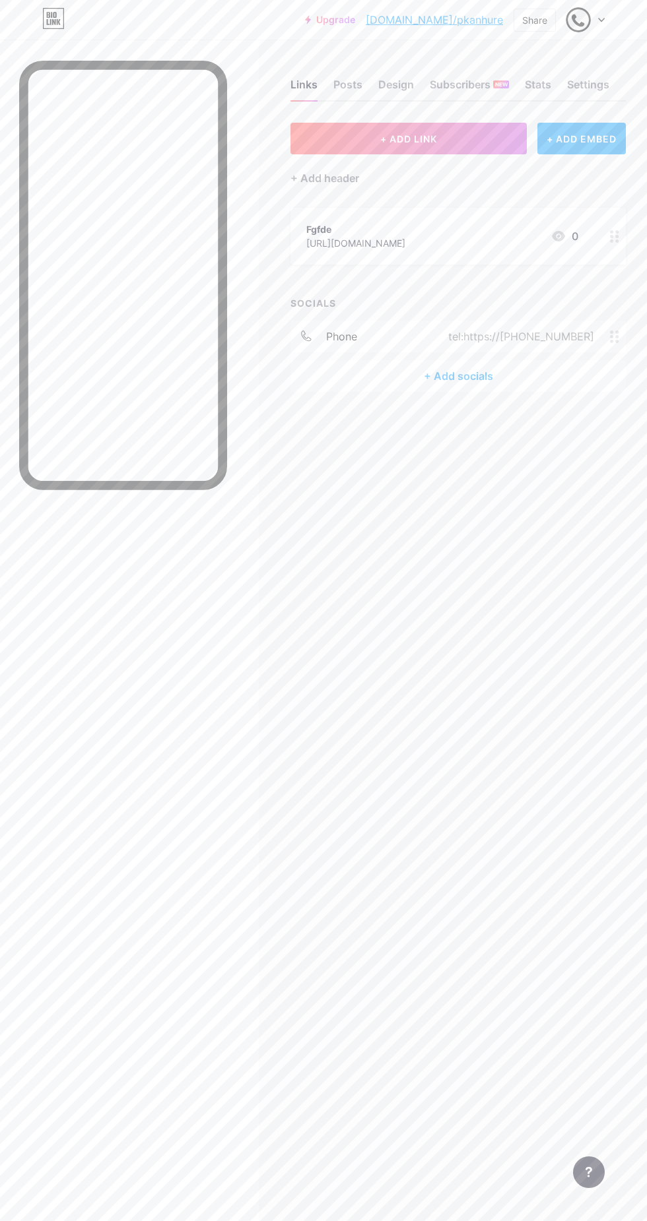
click at [616, 240] on circle at bounding box center [616, 240] width 3 height 3
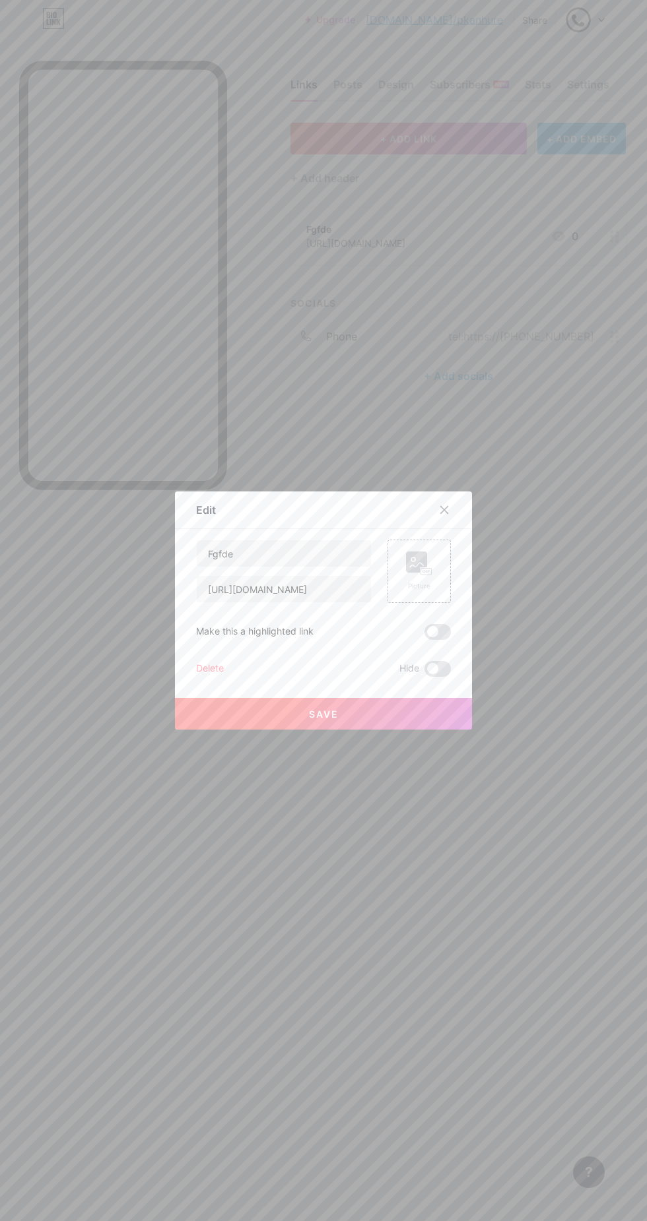
click at [443, 514] on icon at bounding box center [444, 510] width 7 height 7
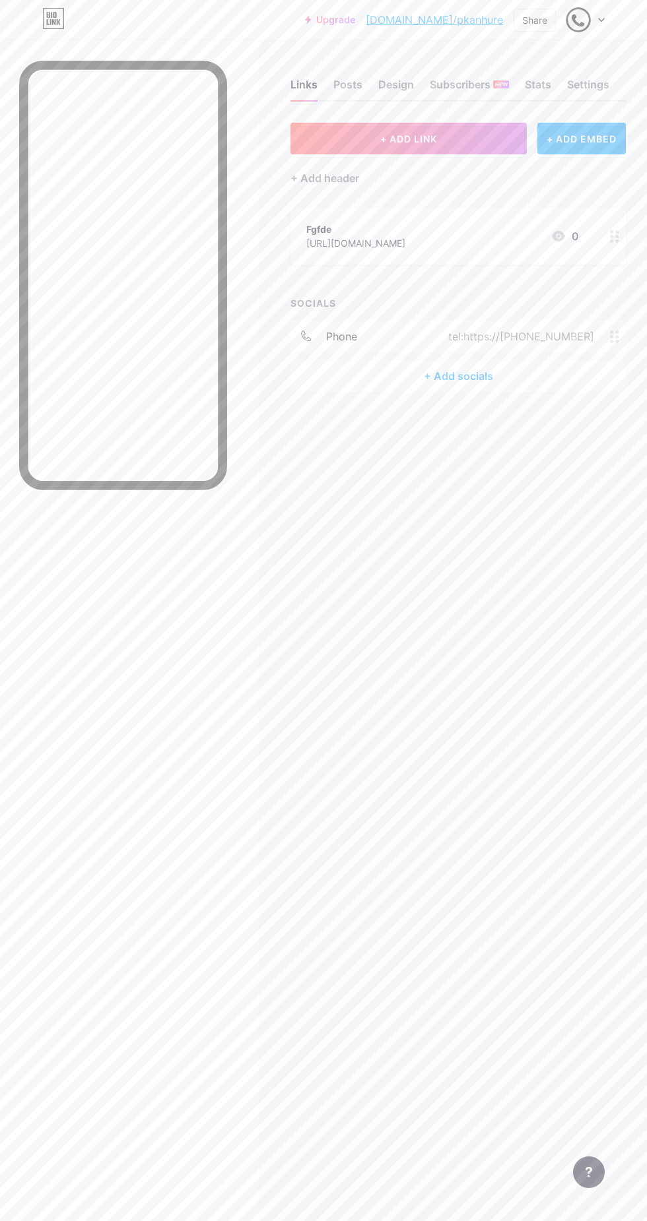
click at [462, 146] on button "+ ADD LINK" at bounding box center [408, 139] width 236 height 32
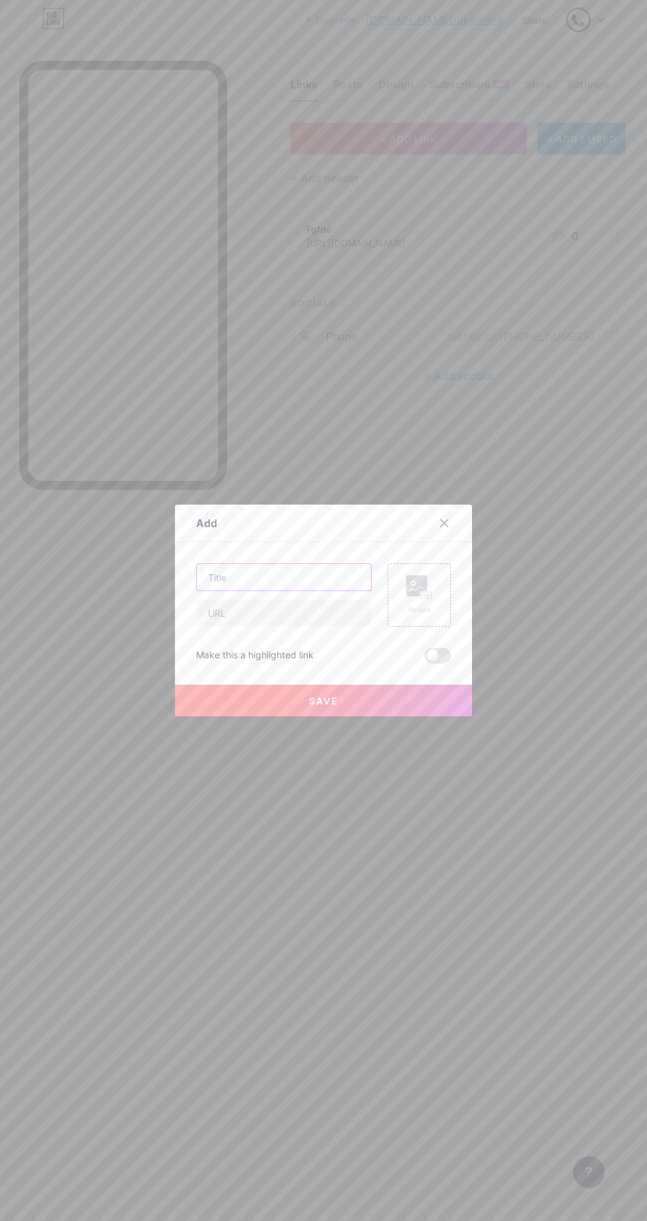
click at [288, 590] on input "text" at bounding box center [284, 577] width 174 height 26
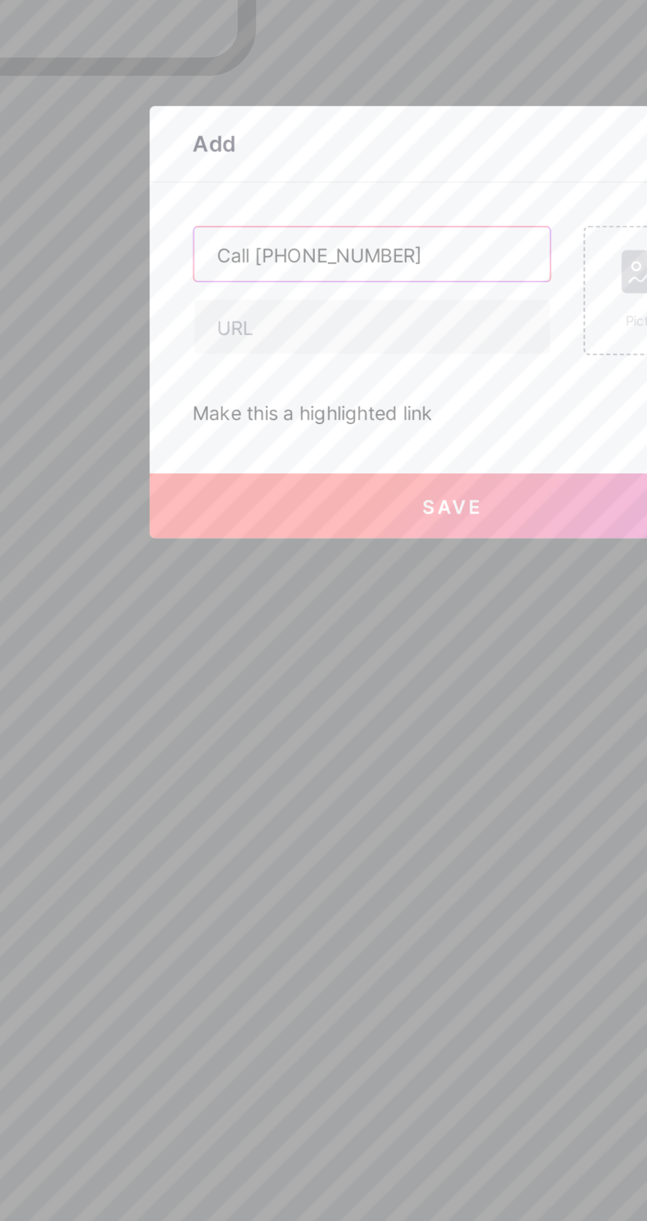
type input "Call 9153349072"
click at [292, 626] on input "text" at bounding box center [284, 613] width 174 height 26
type input "https://tinyurl.com/yhrfrmjw"
click at [328, 707] on span "Save" at bounding box center [324, 700] width 30 height 11
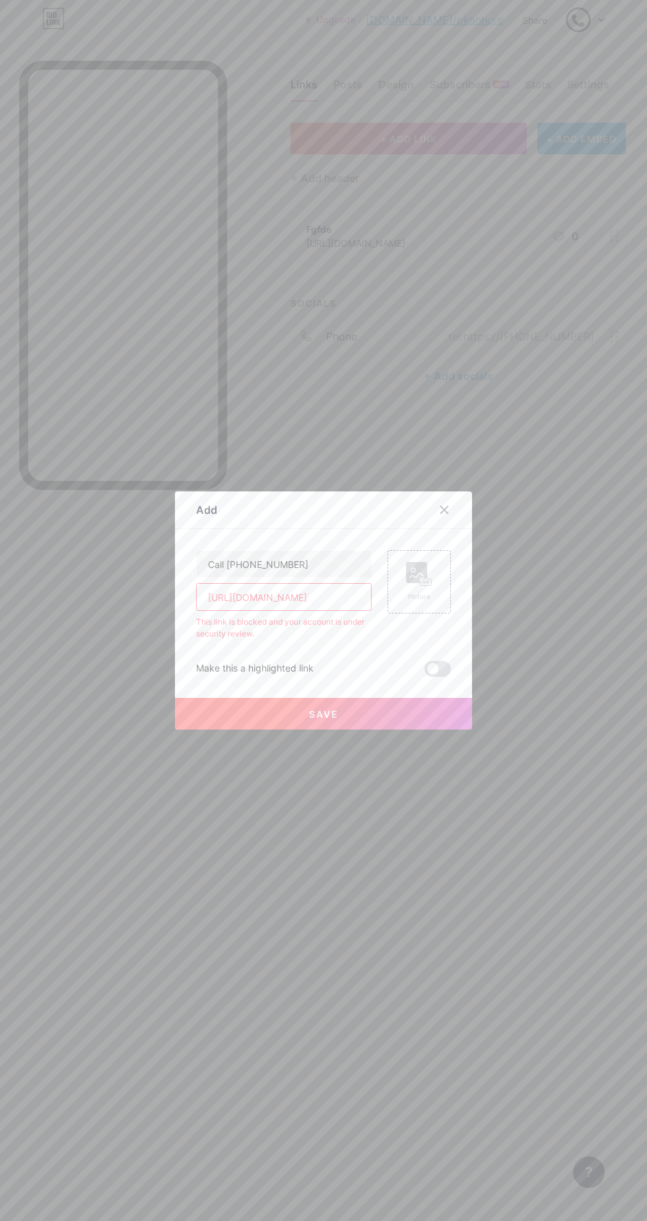
click at [434, 677] on span at bounding box center [437, 669] width 26 height 16
click at [424, 672] on input "checkbox" at bounding box center [424, 672] width 0 height 0
click at [385, 730] on button "Save" at bounding box center [323, 714] width 297 height 32
click at [462, 522] on div at bounding box center [452, 510] width 40 height 24
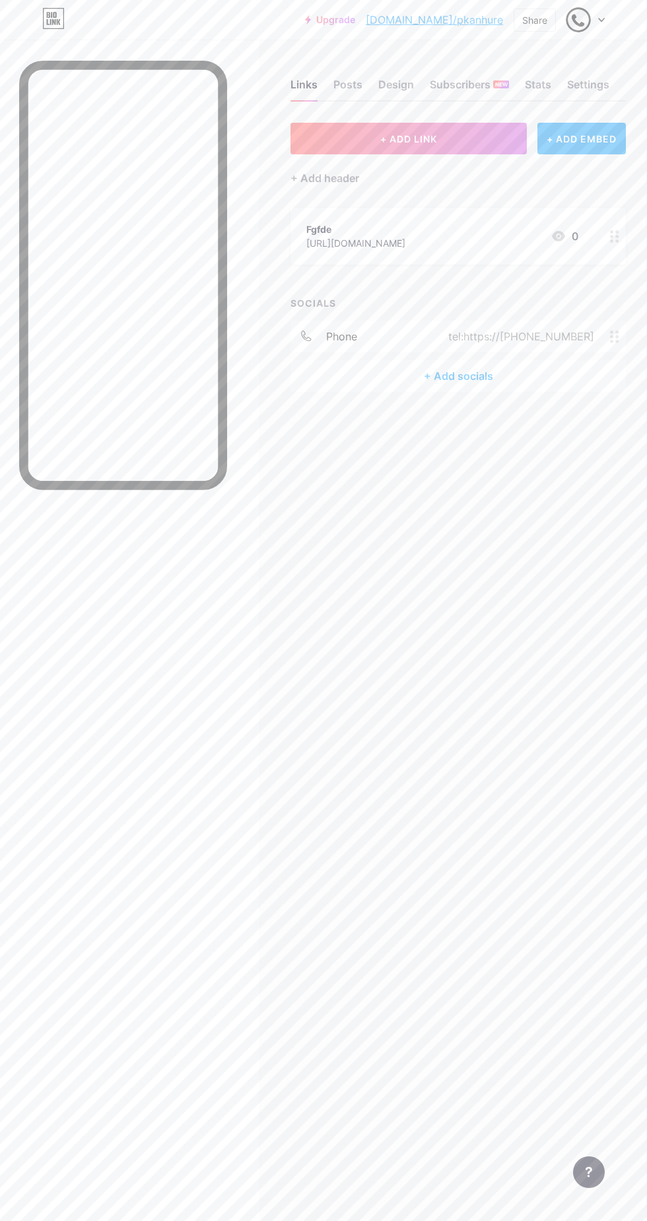
click at [548, 340] on div "tel:https://+919153349072" at bounding box center [518, 337] width 183 height 16
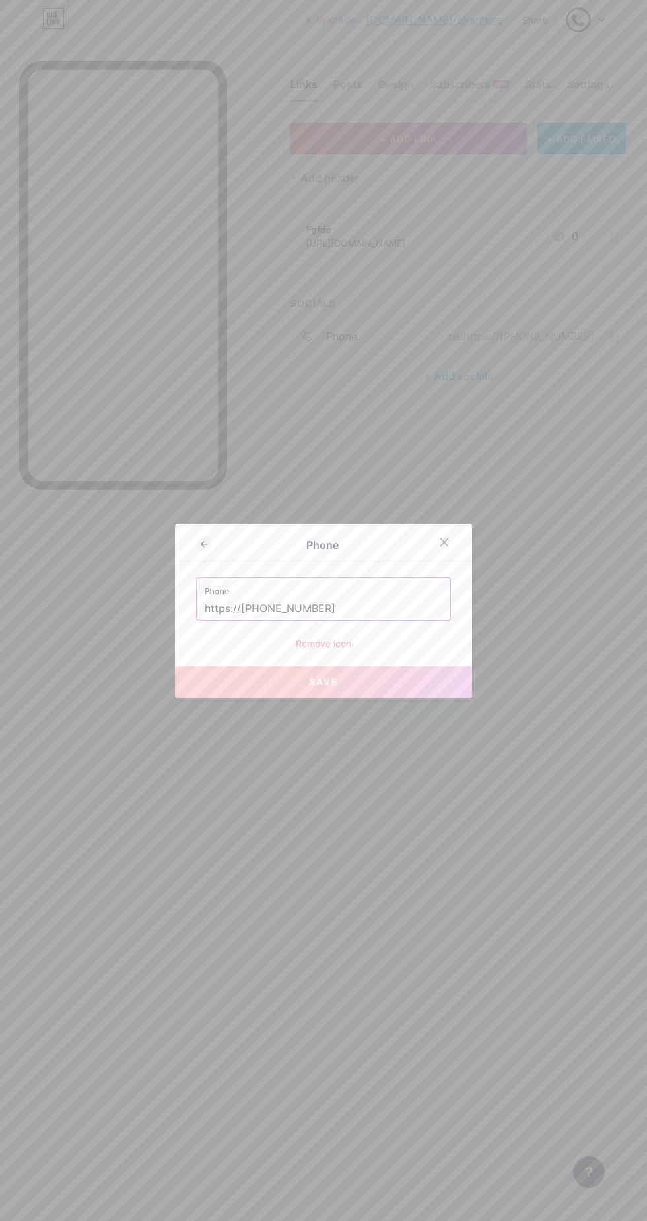
click at [344, 650] on div "Remove icon" at bounding box center [323, 644] width 255 height 14
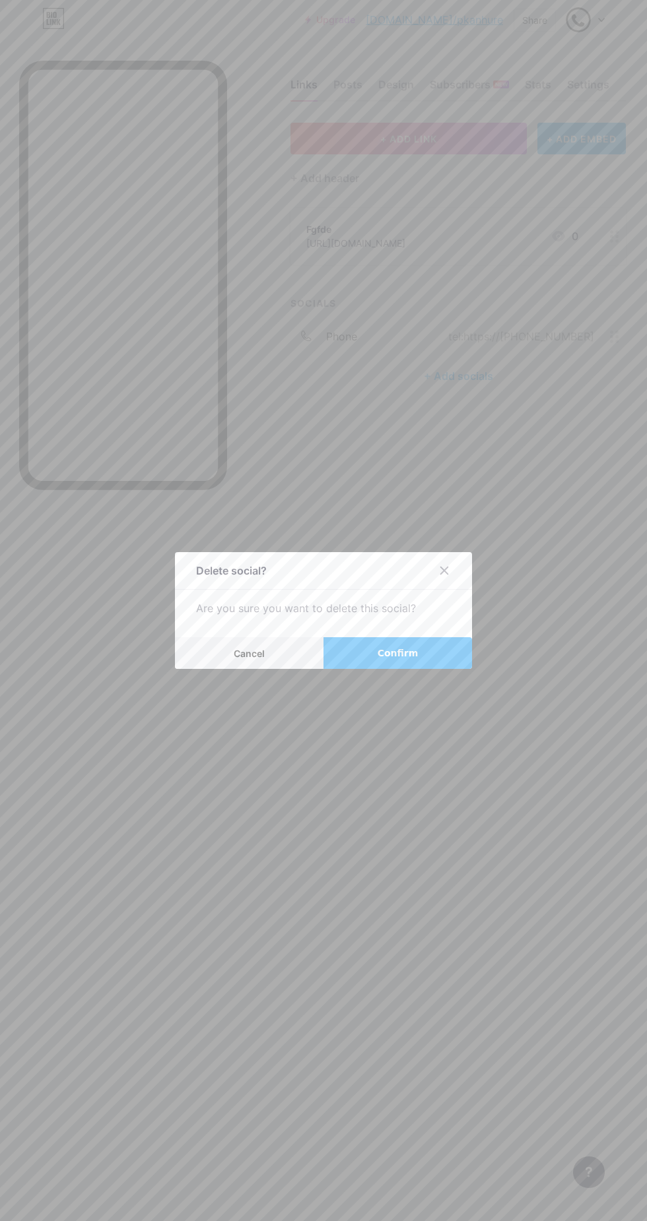
click at [412, 660] on span "Confirm" at bounding box center [397, 654] width 41 height 14
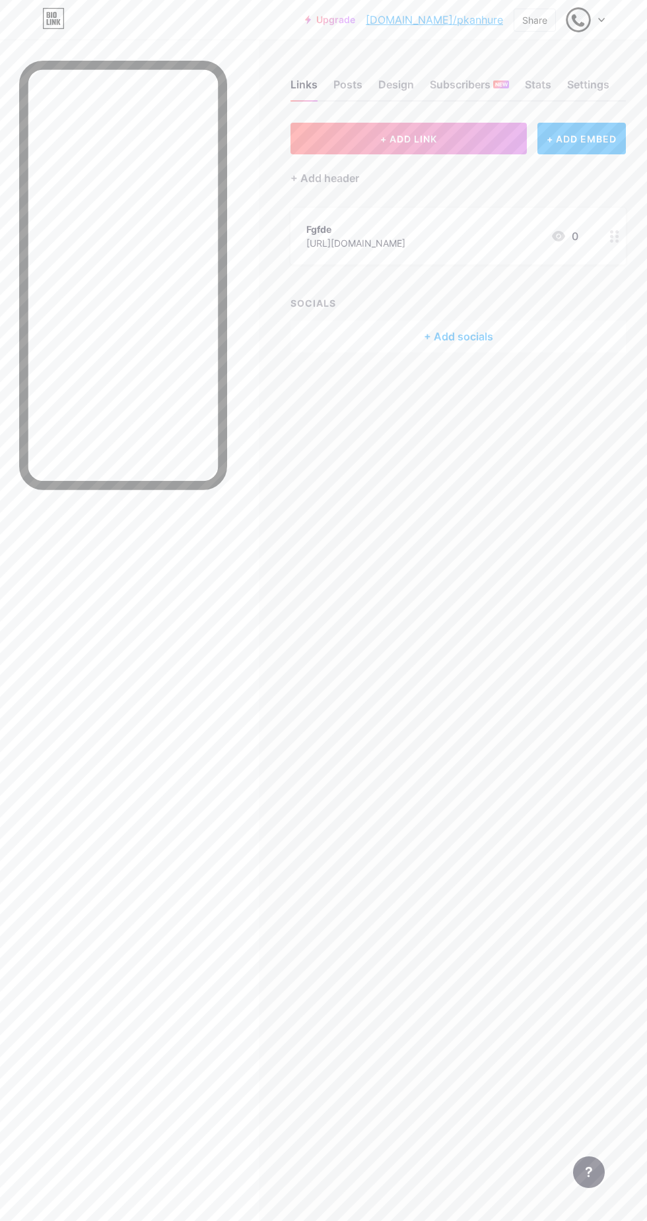
click at [584, 88] on div "Settings" at bounding box center [588, 89] width 42 height 24
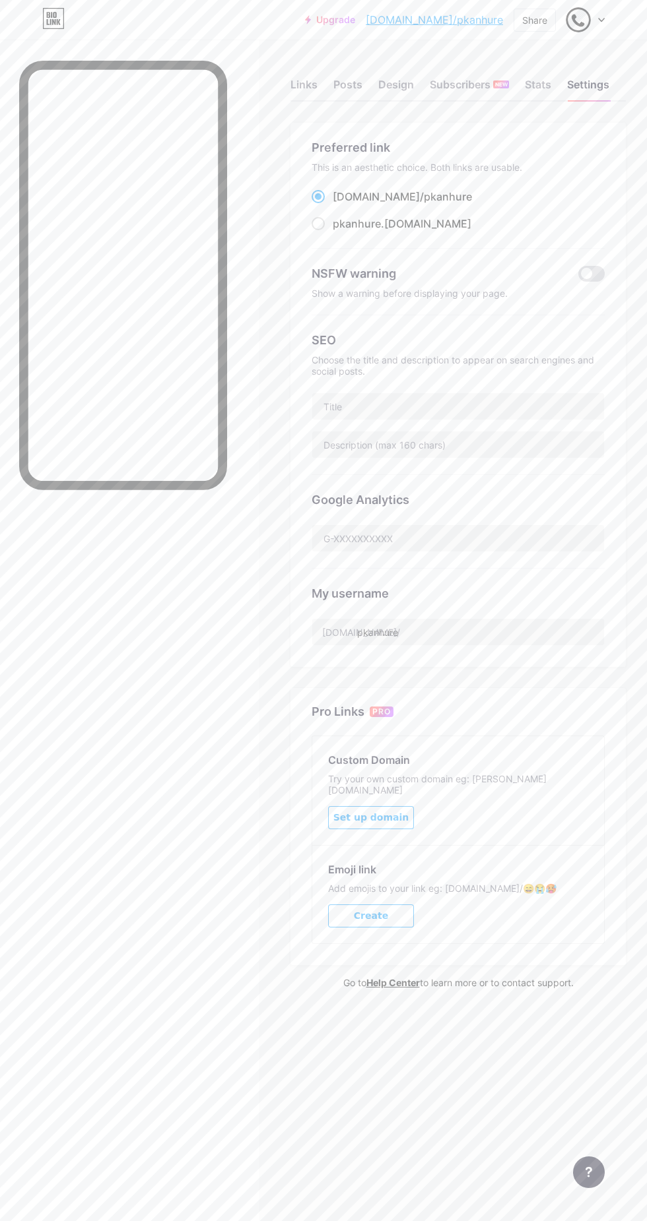
click at [540, 90] on div "Stats" at bounding box center [537, 89] width 26 height 24
click at [398, 88] on div "Design" at bounding box center [396, 89] width 36 height 24
click at [401, 88] on div "Design" at bounding box center [396, 89] width 36 height 24
click at [358, 86] on div "Posts" at bounding box center [347, 89] width 29 height 24
click at [309, 84] on div "Links" at bounding box center [303, 89] width 27 height 24
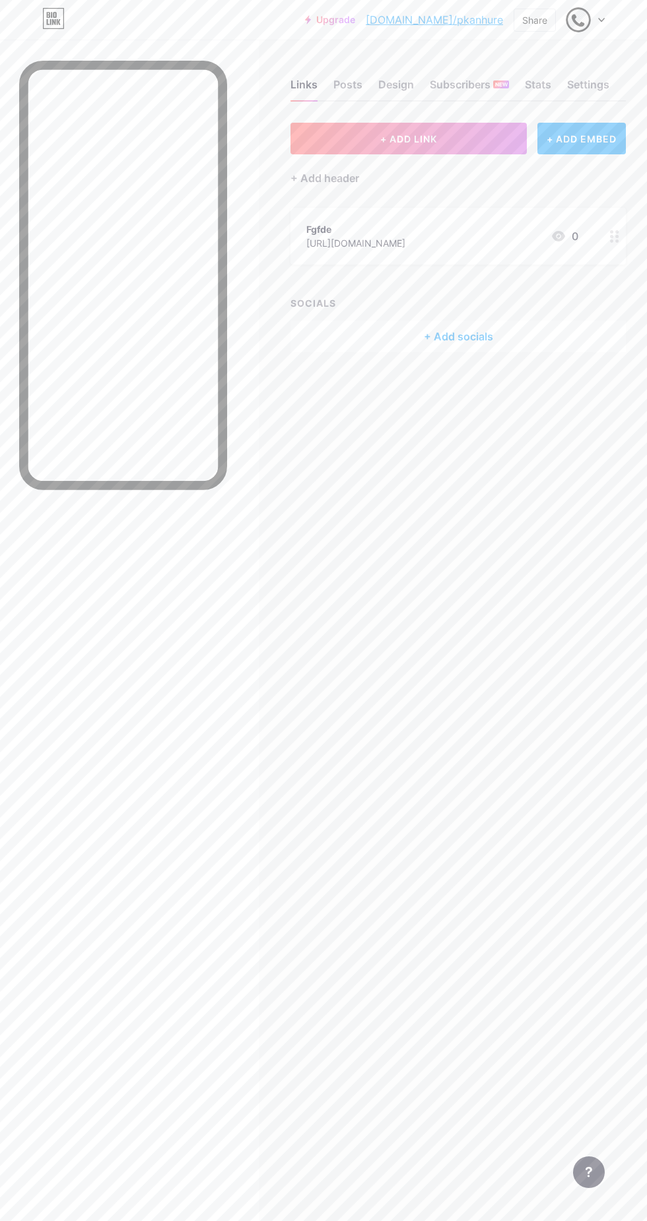
click at [443, 129] on button "+ ADD LINK" at bounding box center [408, 139] width 236 height 32
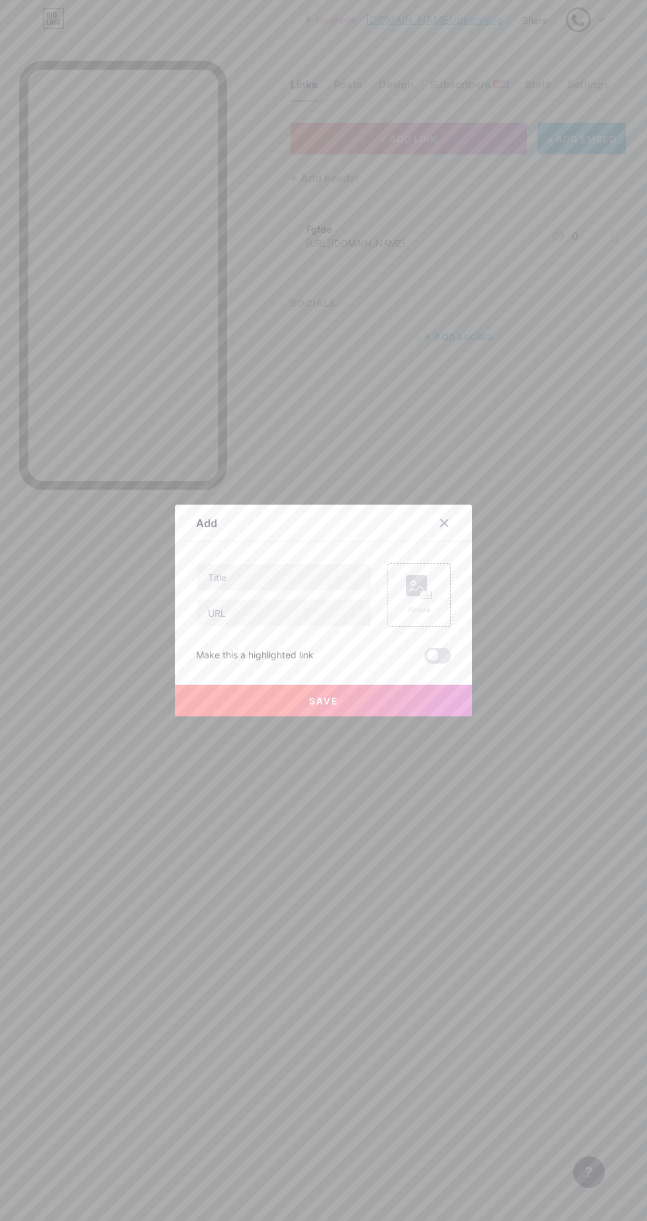
click at [444, 527] on icon at bounding box center [444, 523] width 7 height 7
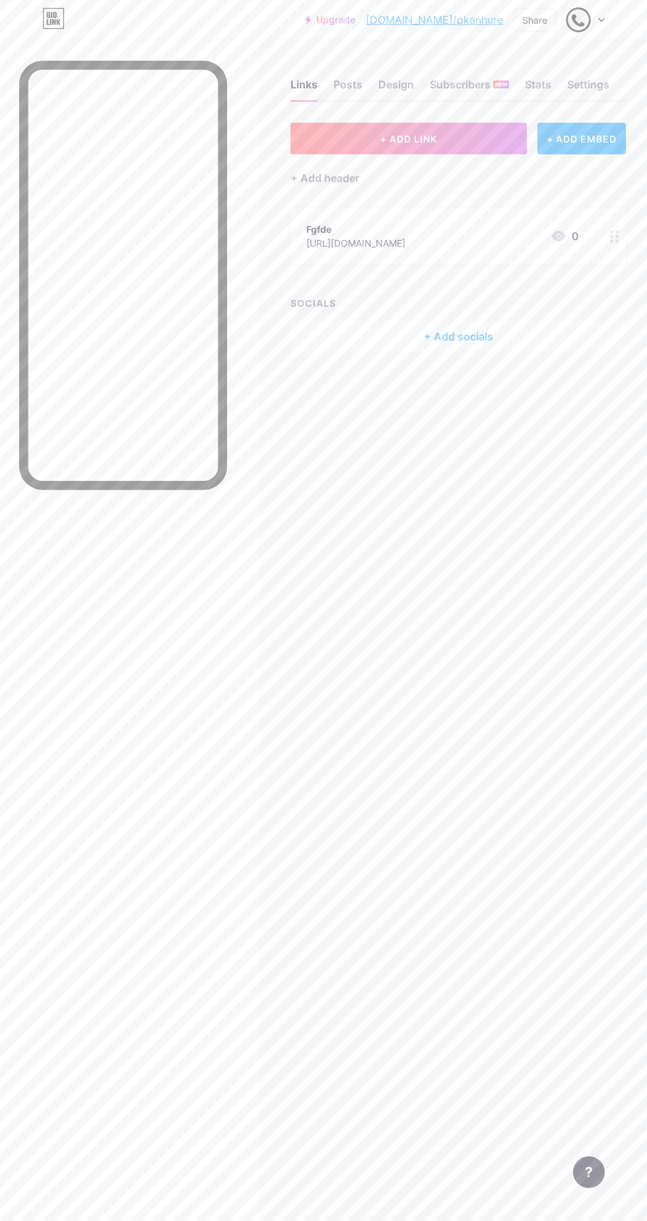
click at [476, 336] on div "+ Add socials" at bounding box center [457, 337] width 335 height 32
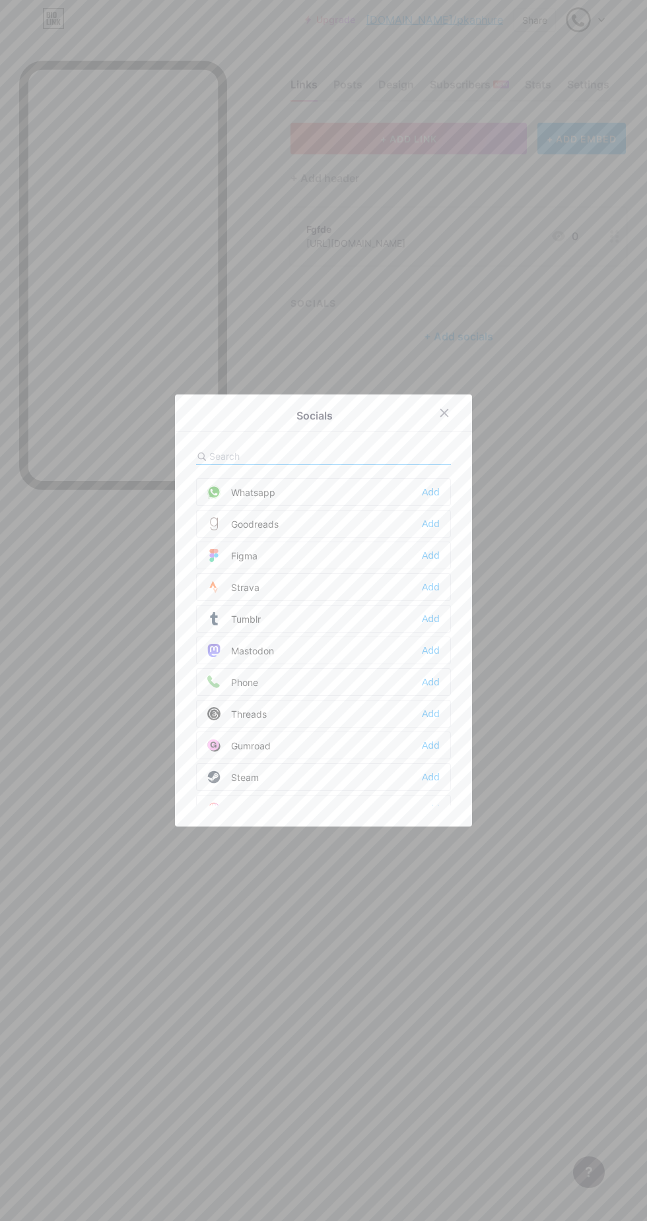
scroll to position [1190, 0]
click at [431, 636] on div "Add" at bounding box center [431, 629] width 18 height 13
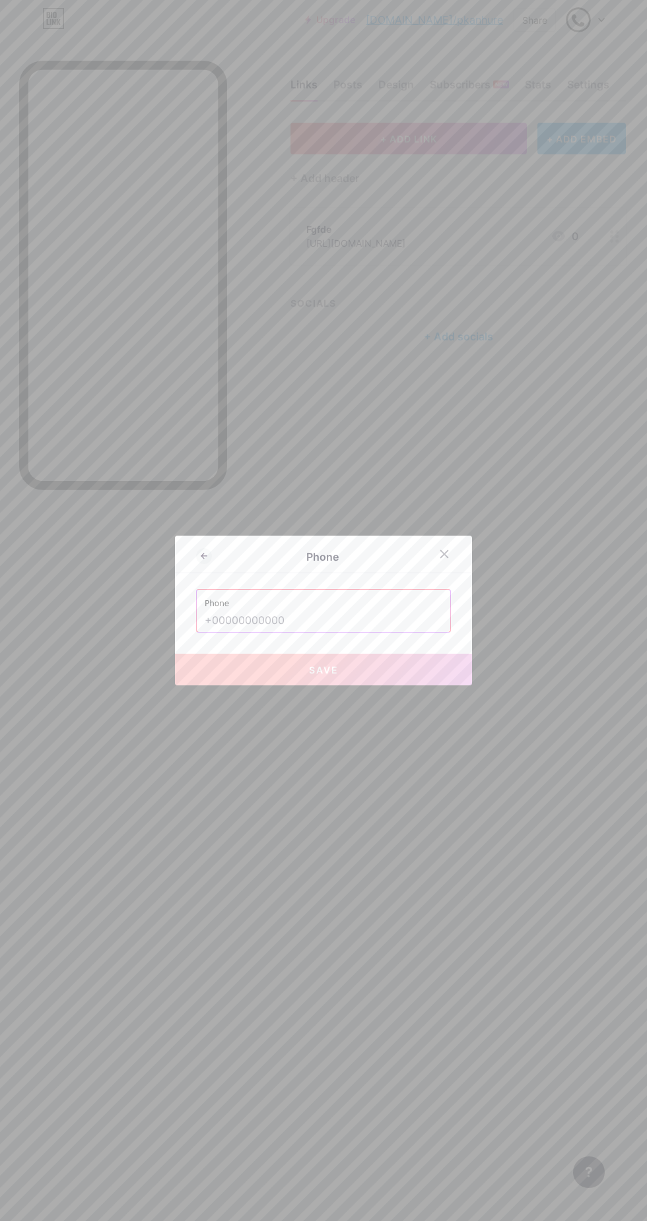
click at [300, 632] on input "text" at bounding box center [323, 621] width 237 height 22
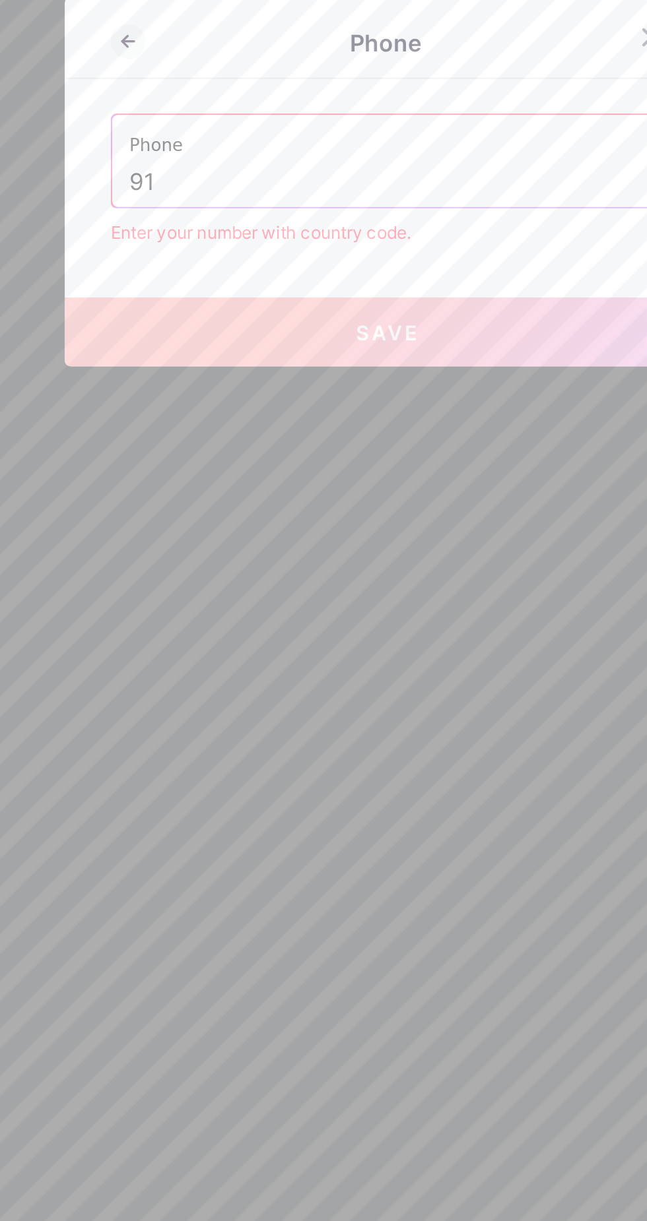
type input "9"
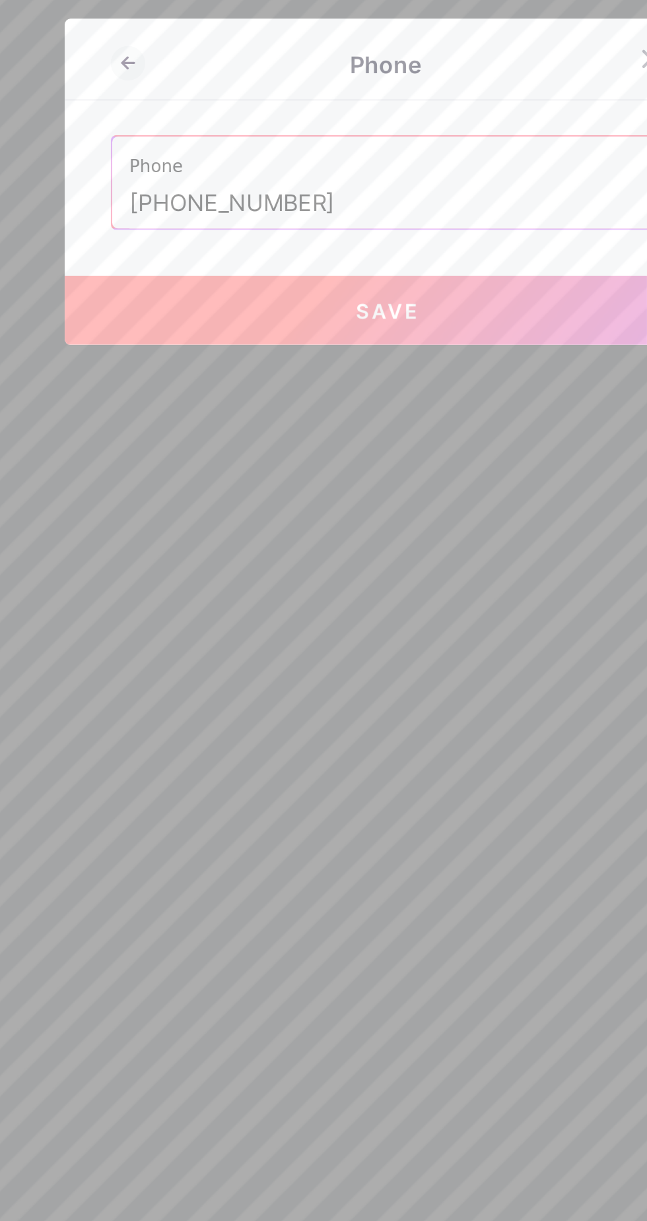
click at [325, 685] on button "Save" at bounding box center [323, 670] width 297 height 32
type input "tel:+919153349072"
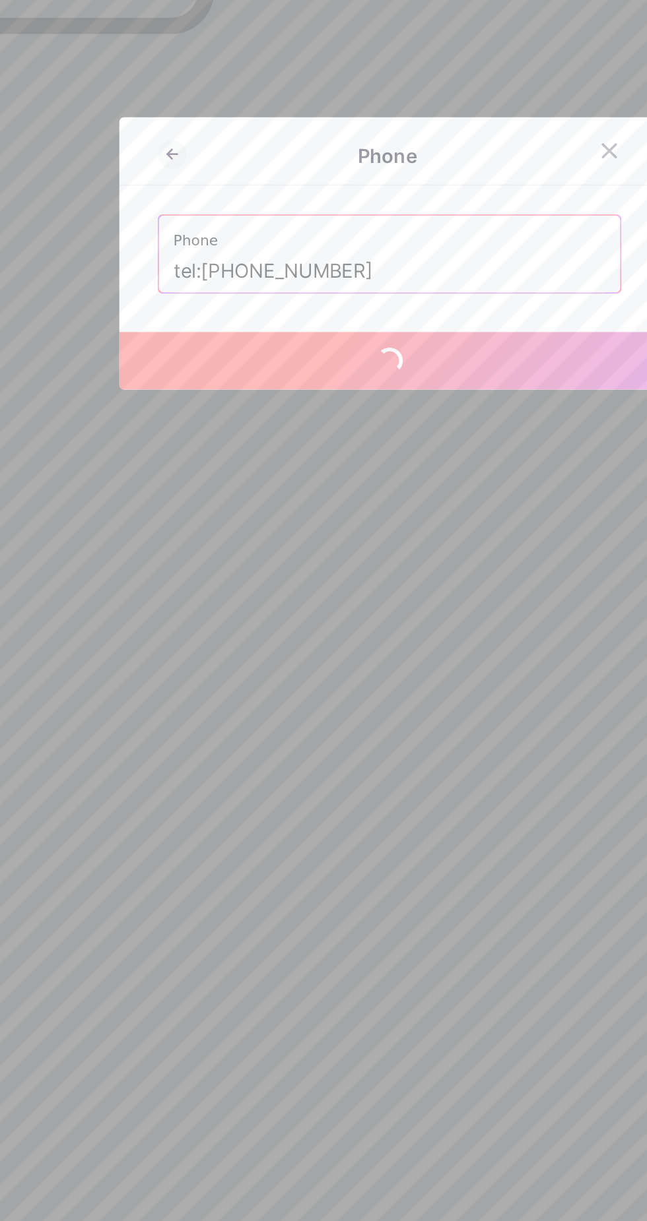
scroll to position [0, 0]
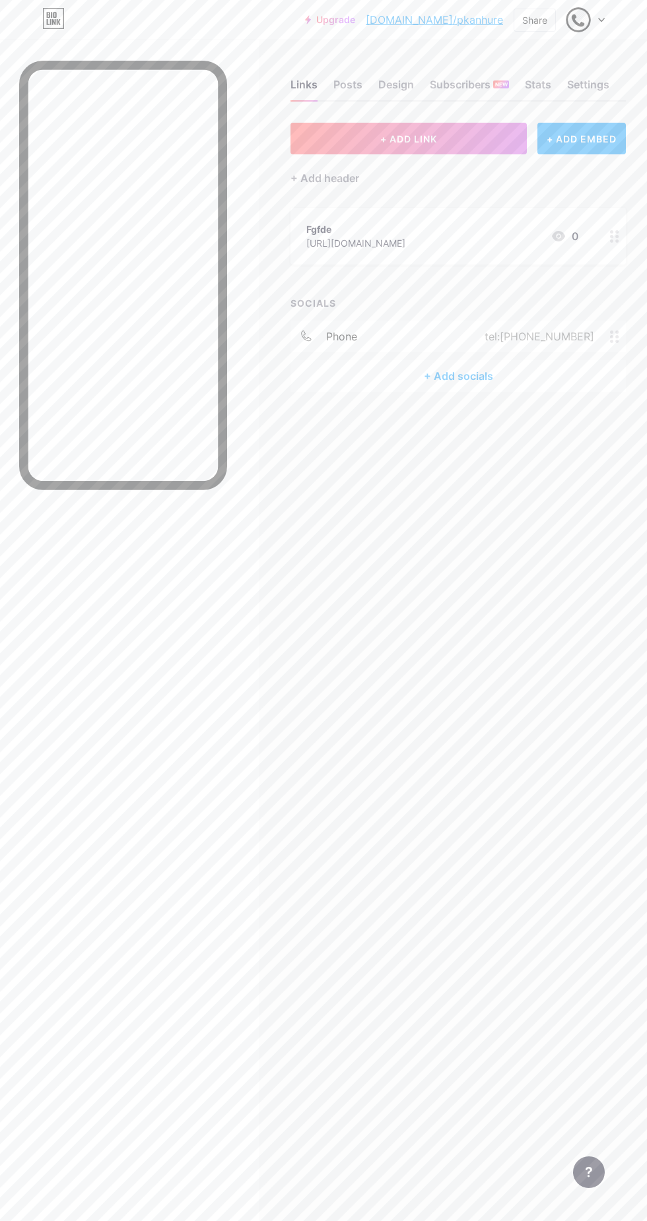
click at [559, 337] on div "tel:+919153349072" at bounding box center [536, 337] width 146 height 16
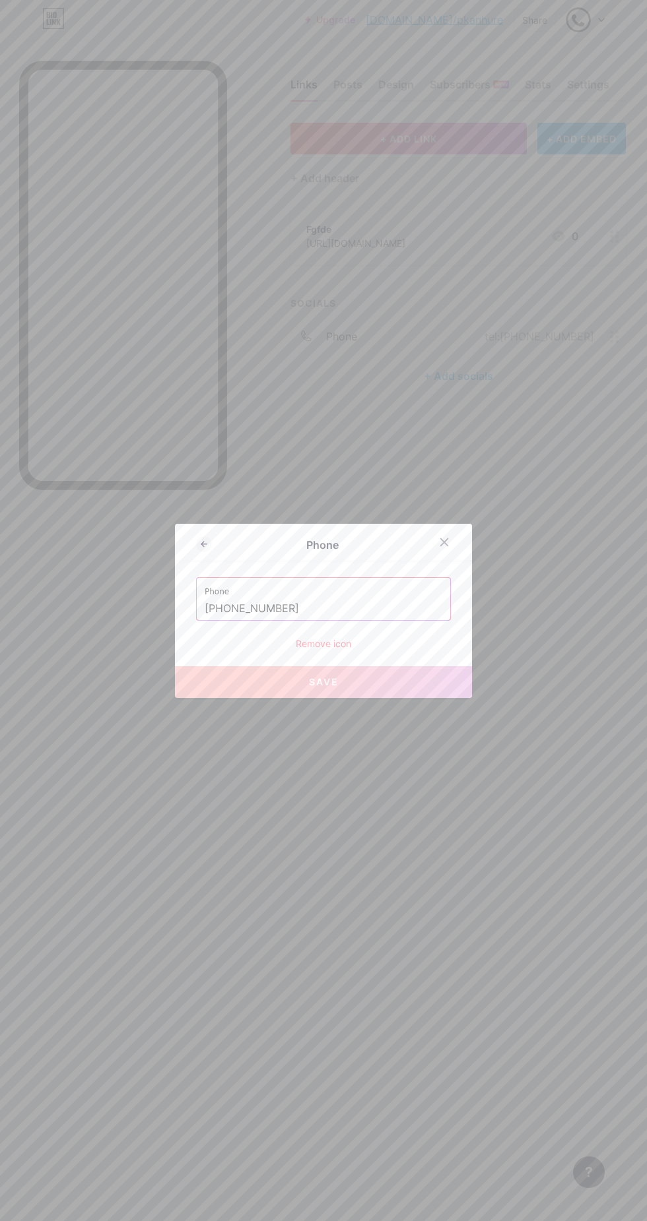
click at [456, 554] on div at bounding box center [452, 542] width 40 height 24
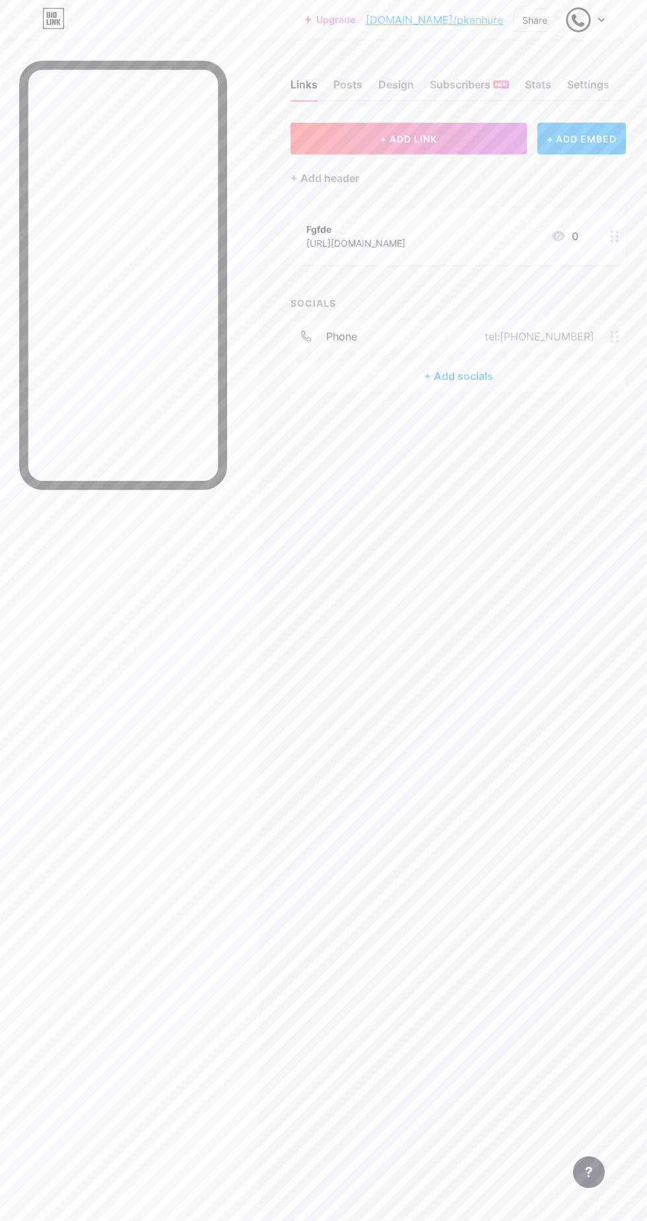
click at [307, 336] on icon at bounding box center [307, 337] width 12 height 12
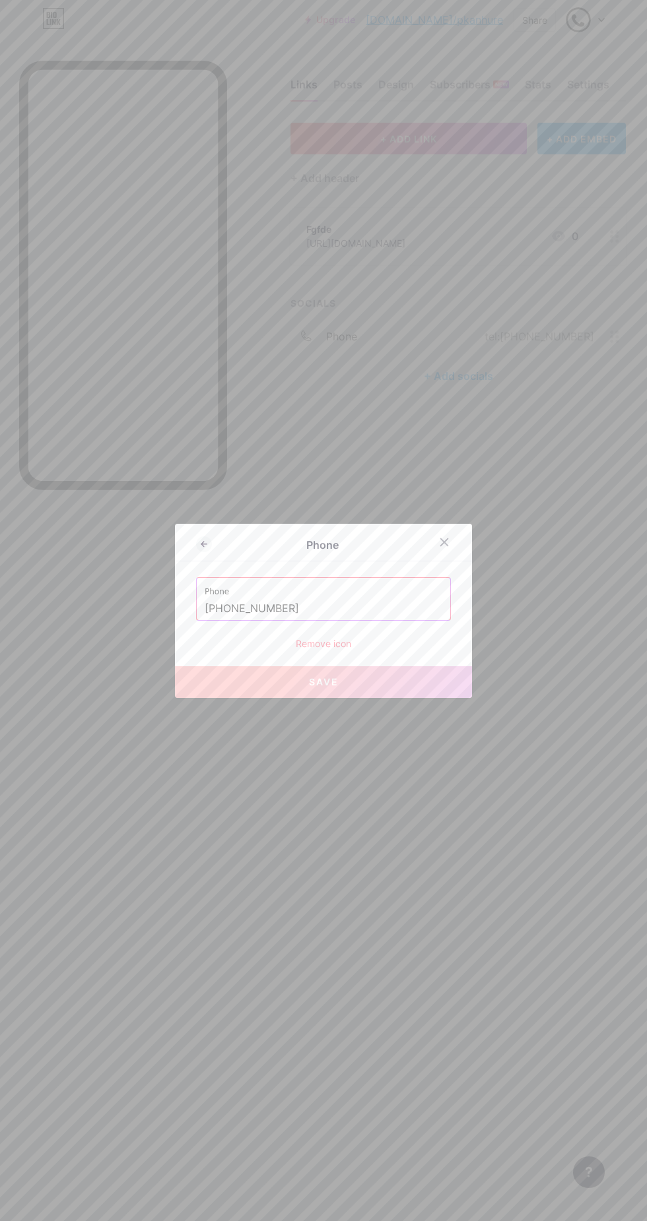
click at [462, 561] on div "Phone" at bounding box center [323, 545] width 297 height 31
click at [451, 554] on div at bounding box center [444, 542] width 24 height 24
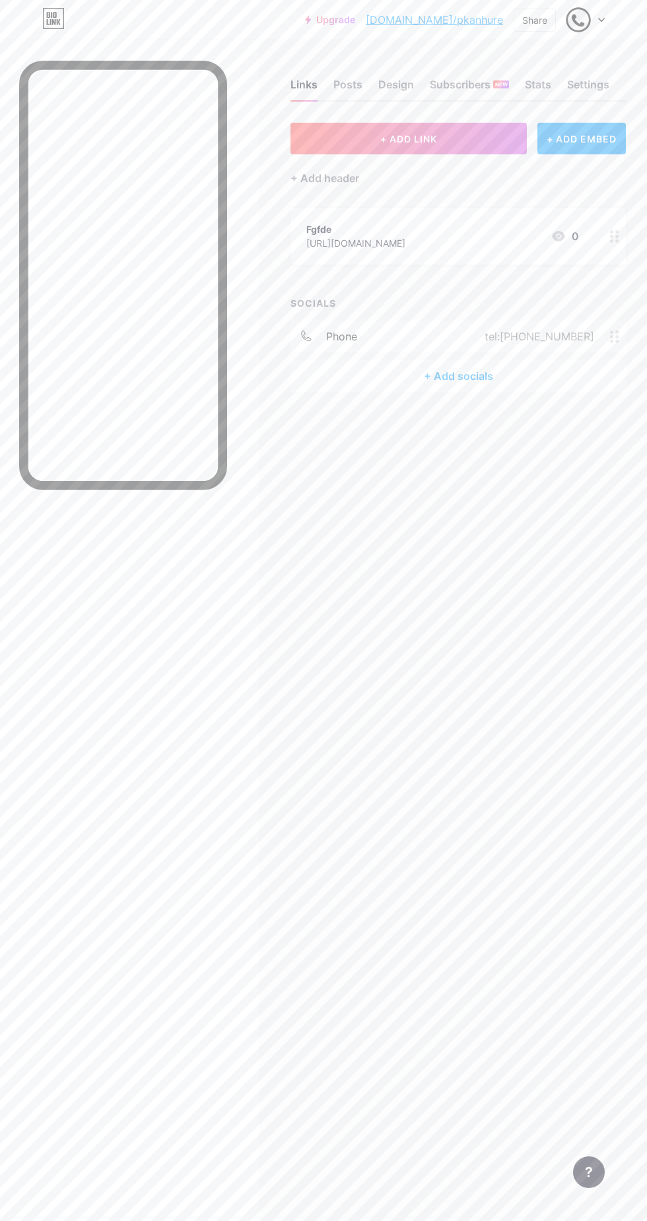
click at [582, 142] on div "+ ADD EMBED" at bounding box center [581, 139] width 88 height 32
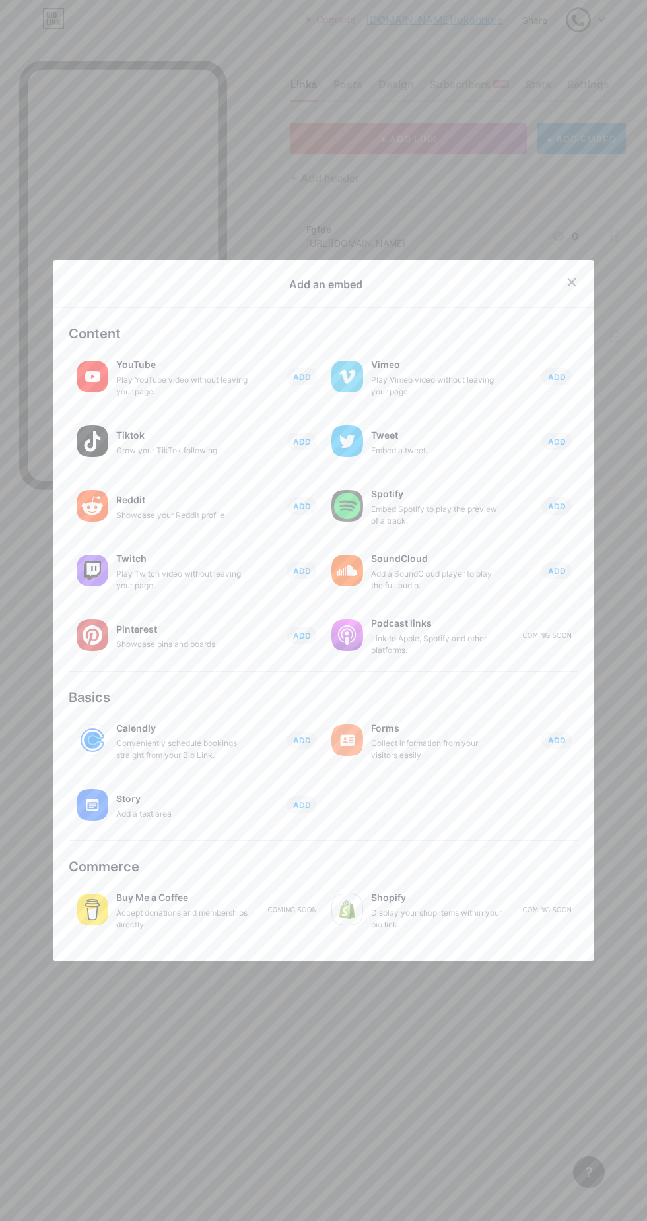
click at [568, 286] on icon at bounding box center [571, 282] width 7 height 7
